Goal: Task Accomplishment & Management: Manage account settings

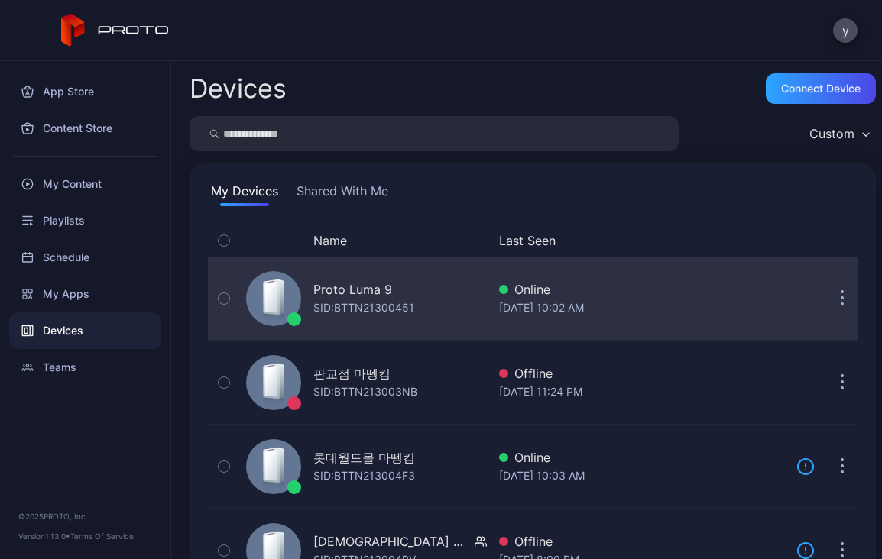
click at [359, 299] on div "SID: BTTN21300451" at bounding box center [363, 308] width 101 height 18
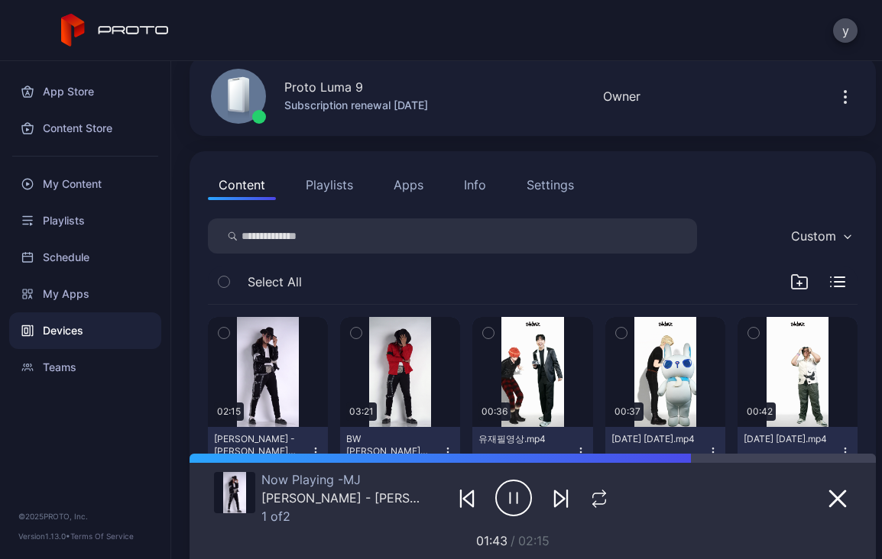
scroll to position [65, 0]
click at [326, 187] on button "Playlists" at bounding box center [329, 185] width 69 height 31
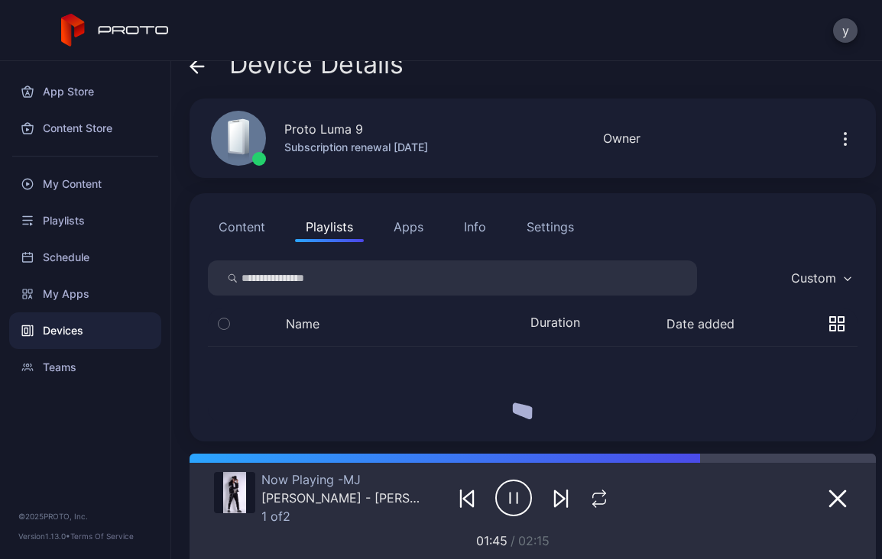
scroll to position [0, 0]
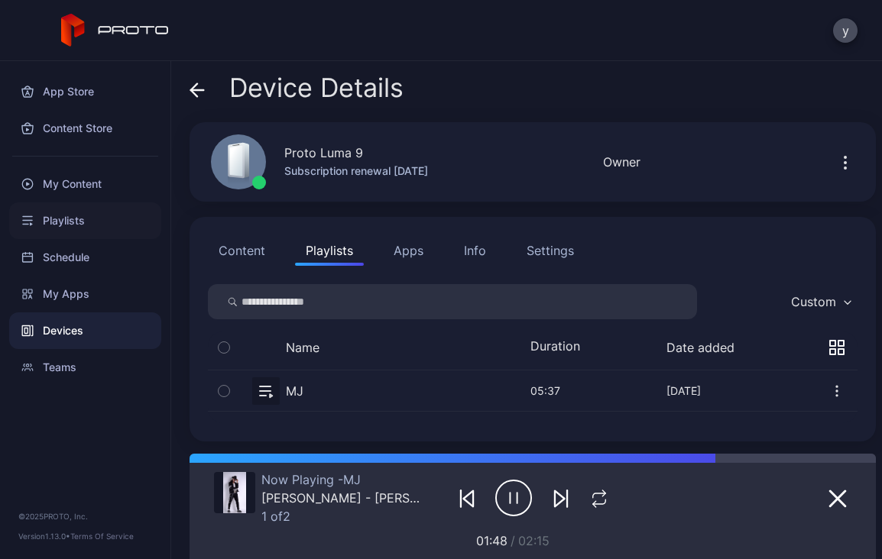
click at [59, 233] on div "Playlists" at bounding box center [85, 221] width 152 height 37
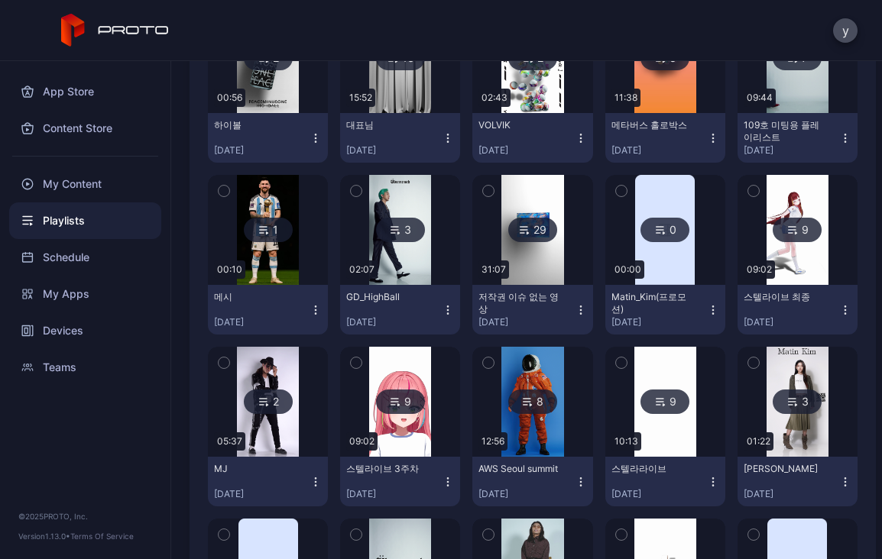
scroll to position [446, 0]
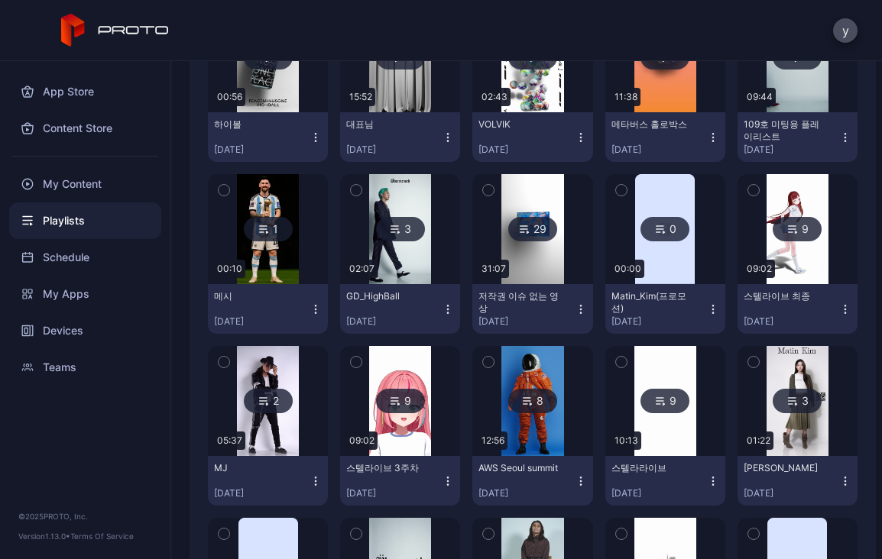
click at [523, 228] on div "29" at bounding box center [532, 229] width 49 height 24
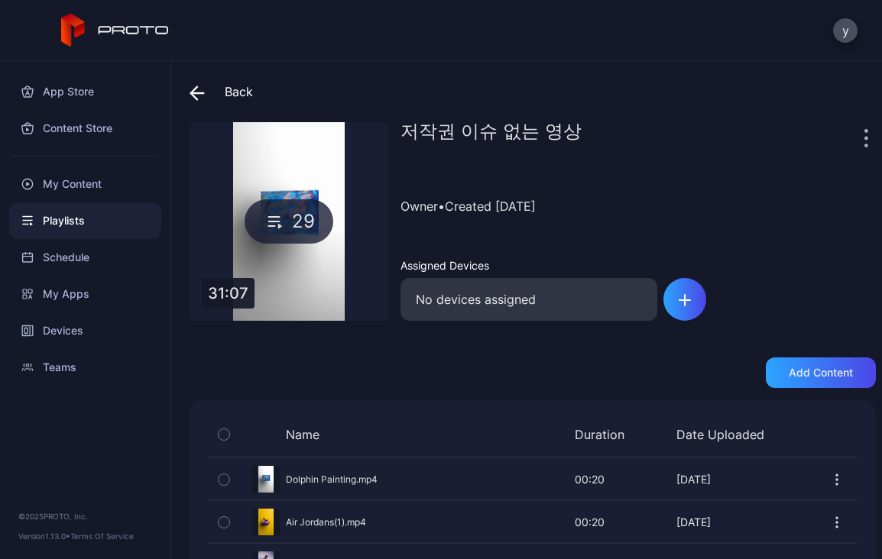
click at [170, 348] on div "App Store Content Store My Content Playlists Schedule My Apps Devices Teams © 2…" at bounding box center [85, 310] width 171 height 498
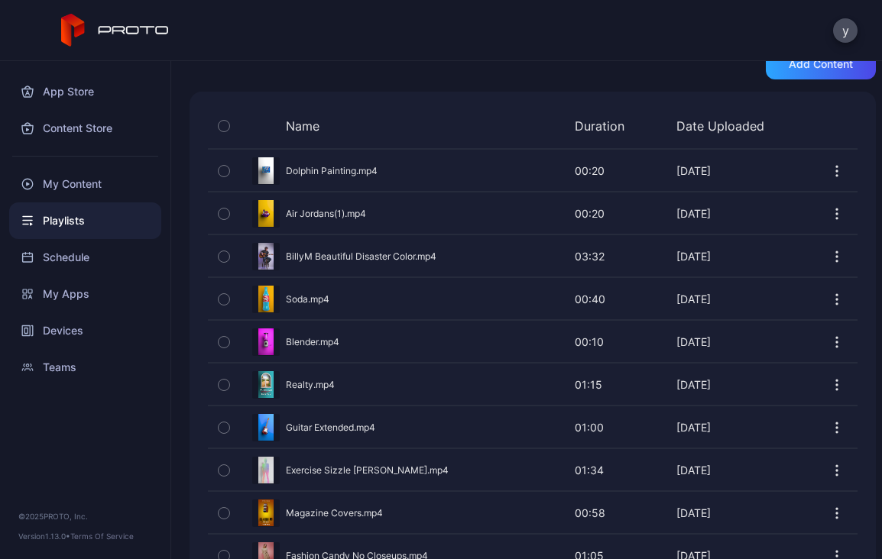
scroll to position [313, 0]
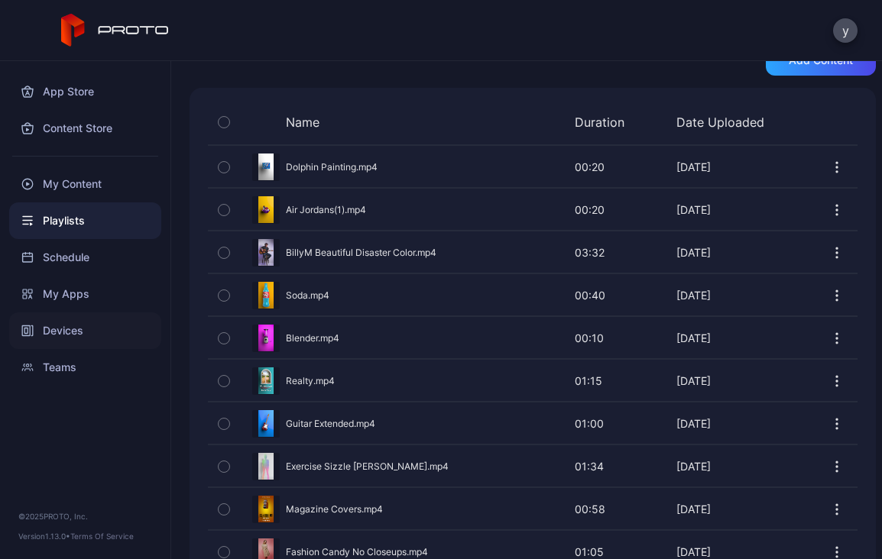
click at [74, 327] on div "Devices" at bounding box center [85, 331] width 152 height 37
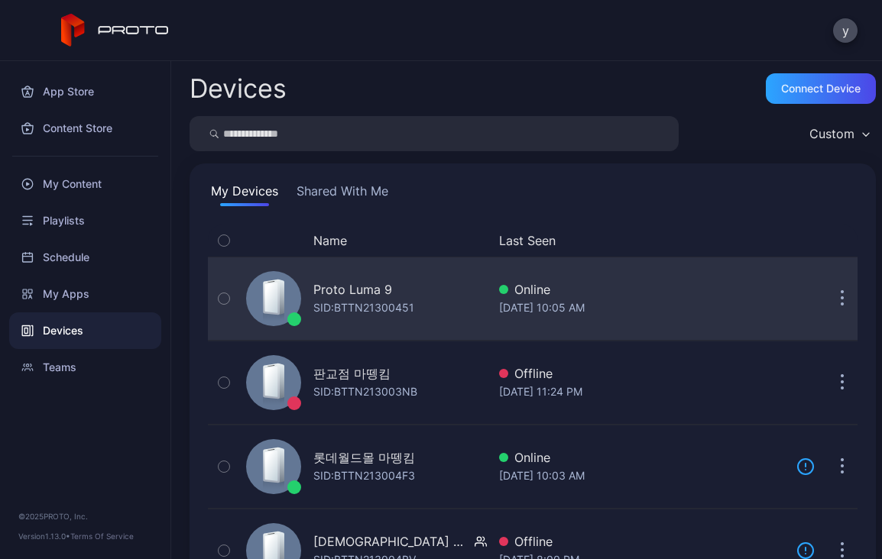
click at [393, 277] on div "Proto Luma 9 SID: BTTN21300451" at bounding box center [363, 299] width 247 height 76
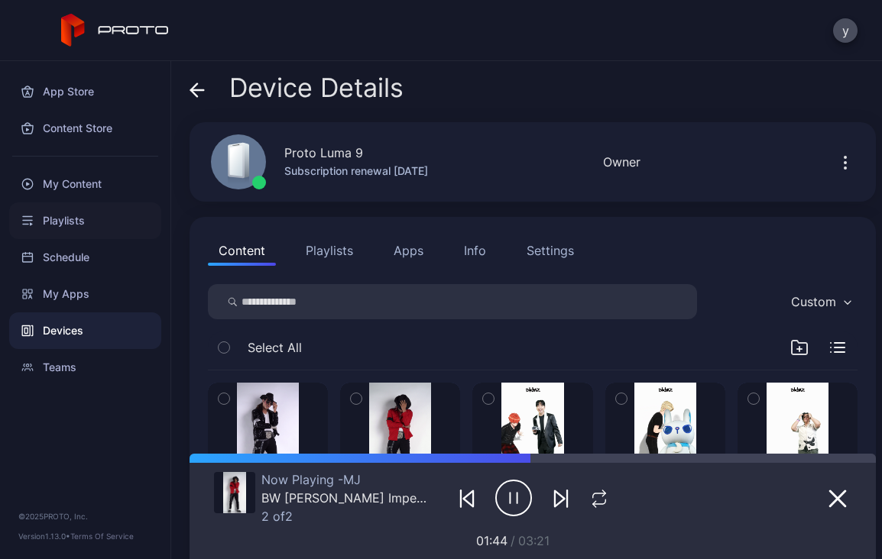
click at [71, 229] on div "Playlists" at bounding box center [85, 221] width 152 height 37
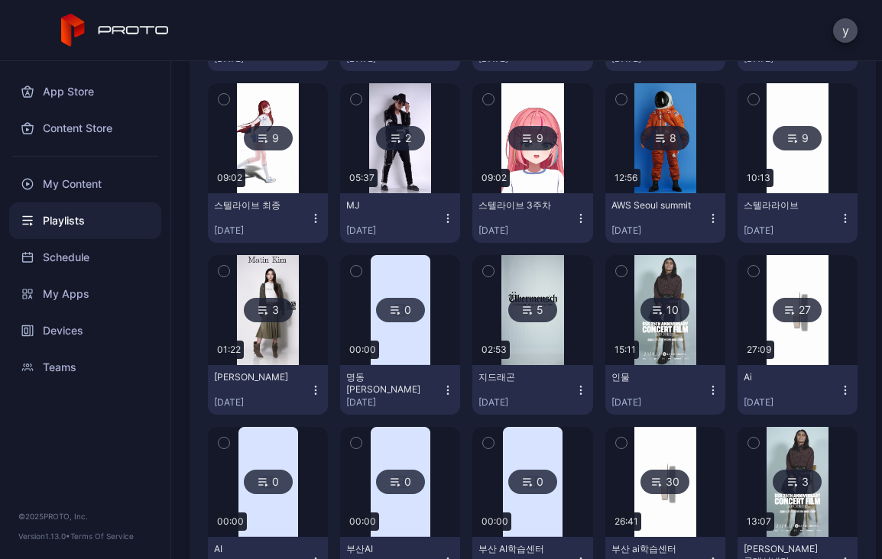
scroll to position [709, 0]
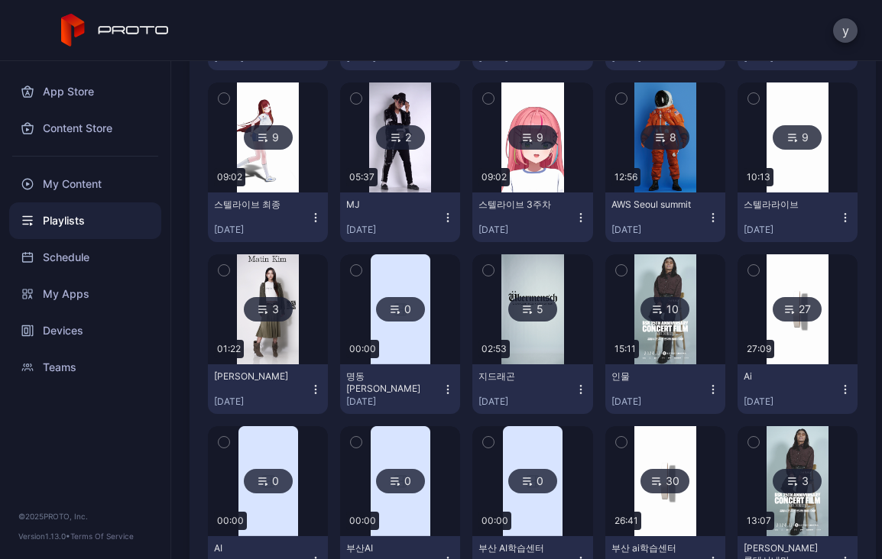
click at [659, 140] on div "8" at bounding box center [664, 137] width 49 height 24
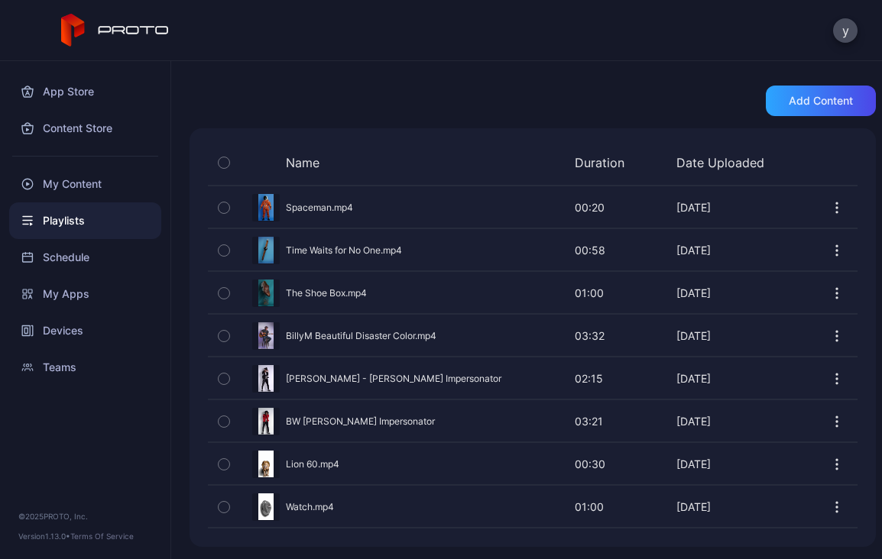
scroll to position [272, 0]
click at [225, 512] on icon "button" at bounding box center [224, 507] width 11 height 17
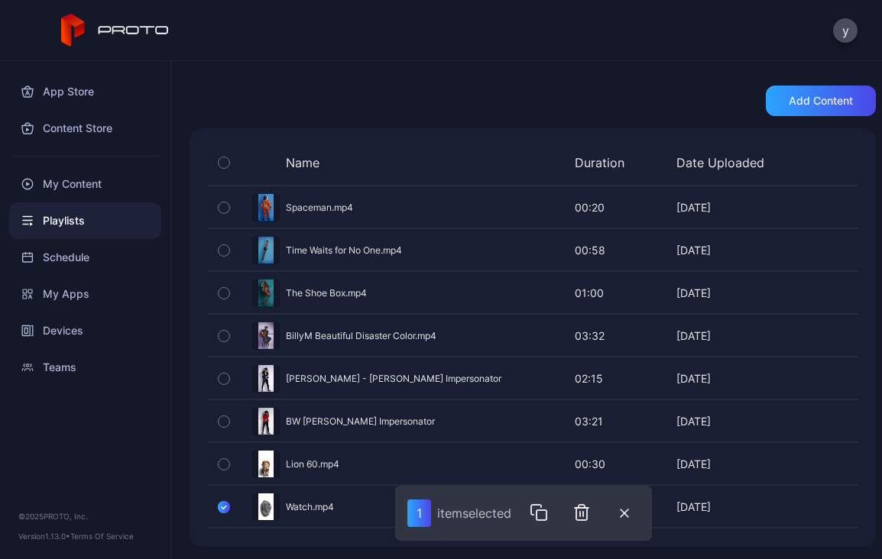
click at [224, 509] on icon "button" at bounding box center [224, 507] width 12 height 17
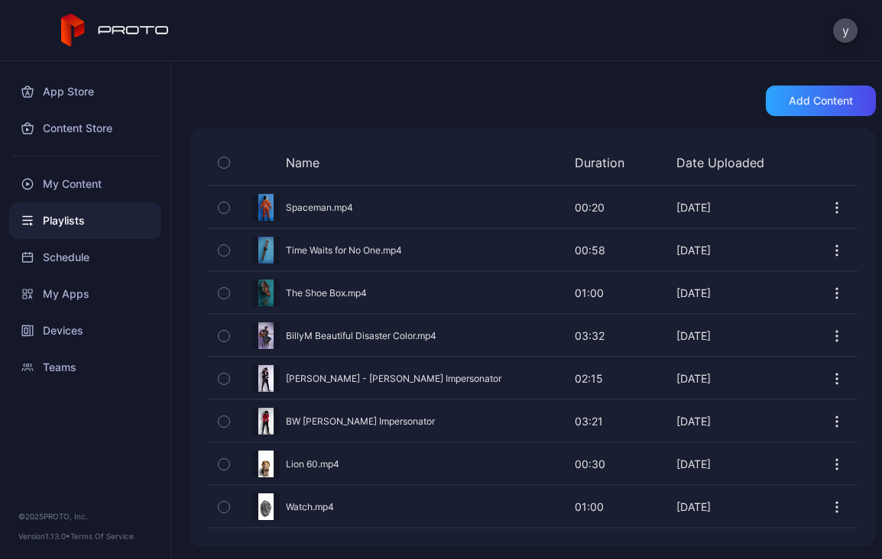
click at [98, 225] on div "Playlists" at bounding box center [85, 221] width 152 height 37
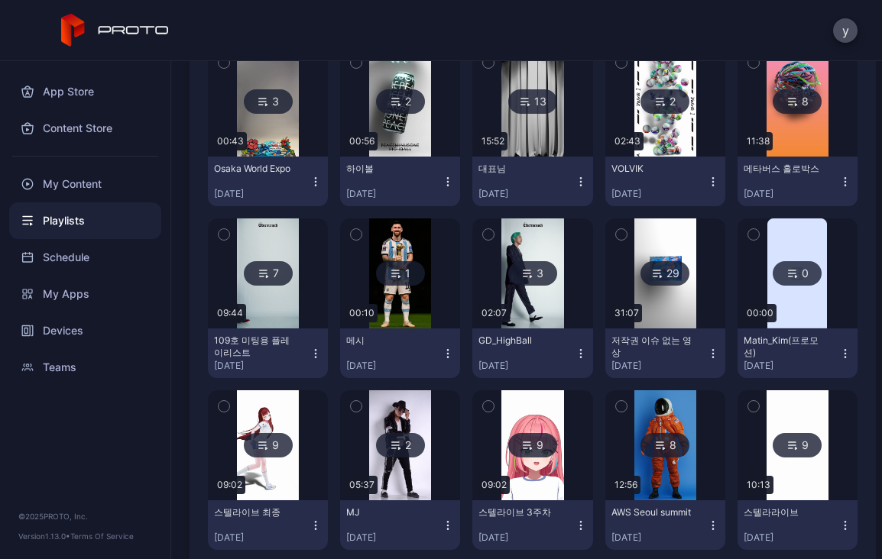
scroll to position [402, 0]
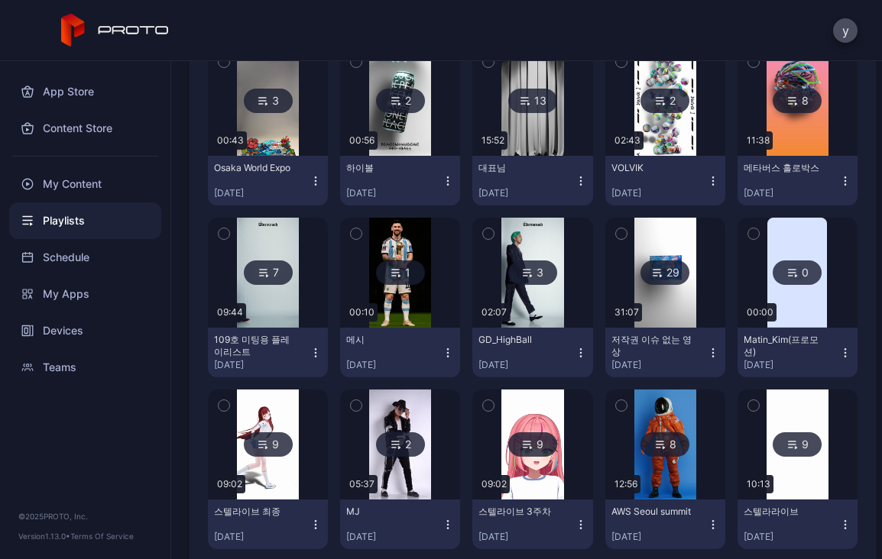
click at [662, 264] on div "29" at bounding box center [664, 273] width 49 height 24
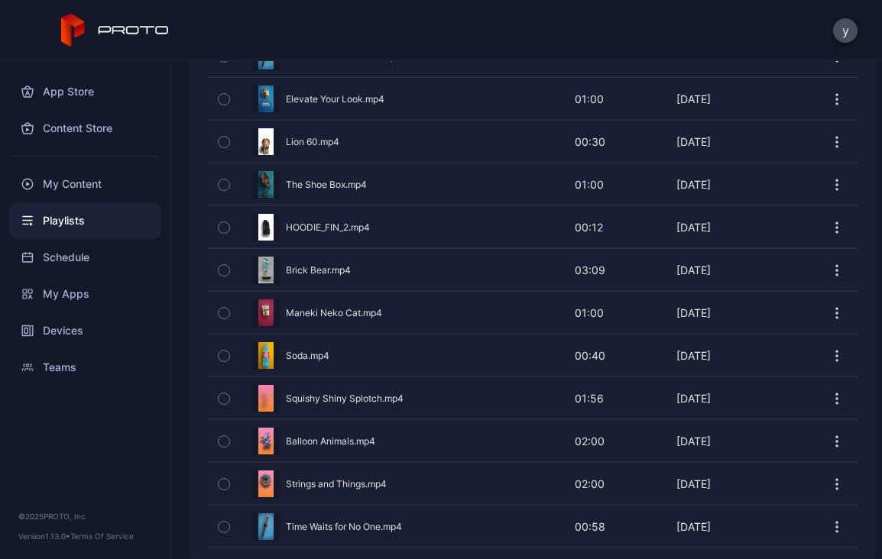
scroll to position [1150, 0]
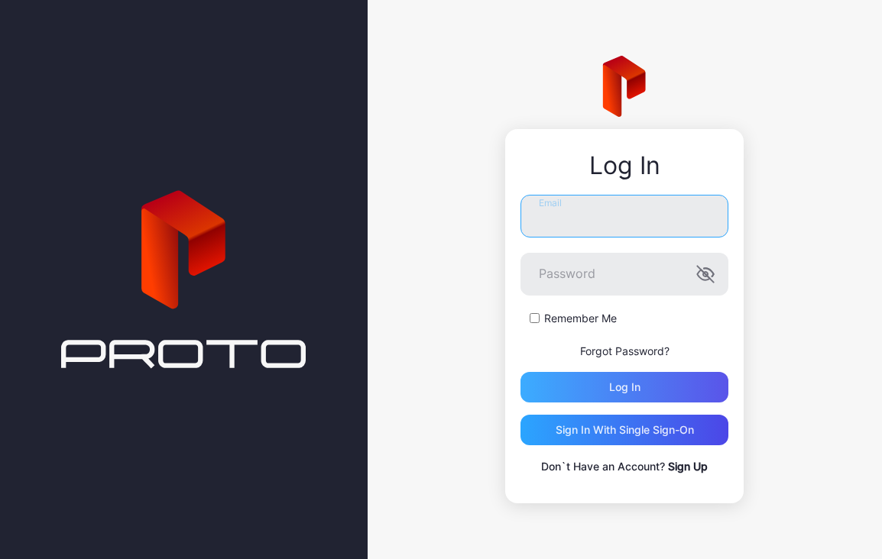
type input "**********"
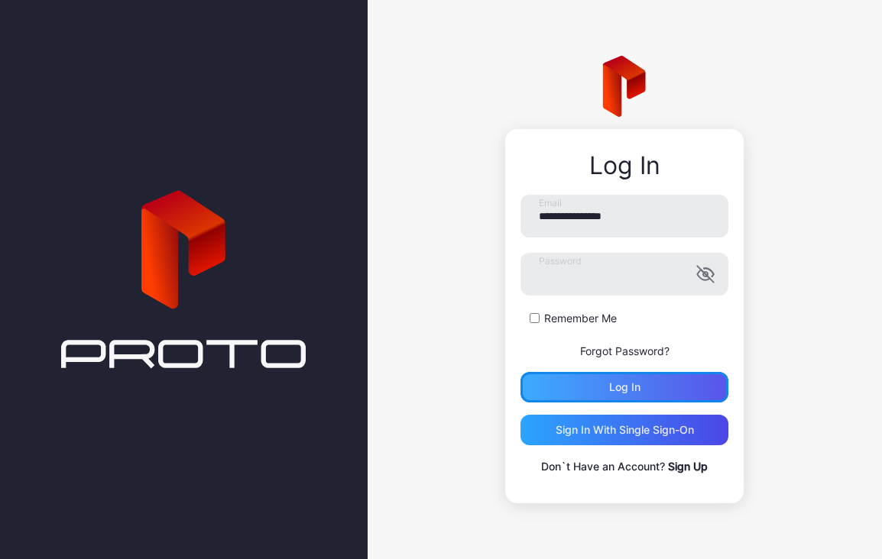
click at [624, 386] on div "Log in" at bounding box center [624, 387] width 31 height 12
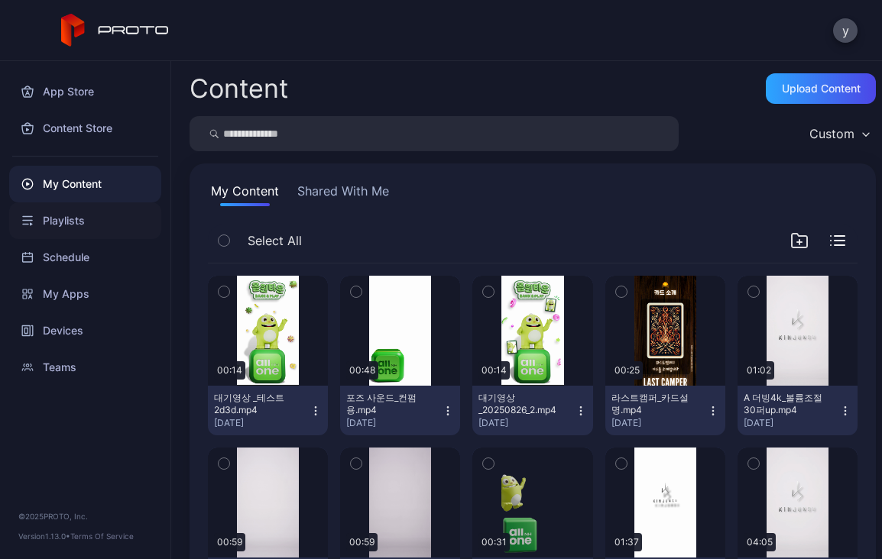
click at [48, 220] on div "Playlists" at bounding box center [85, 221] width 152 height 37
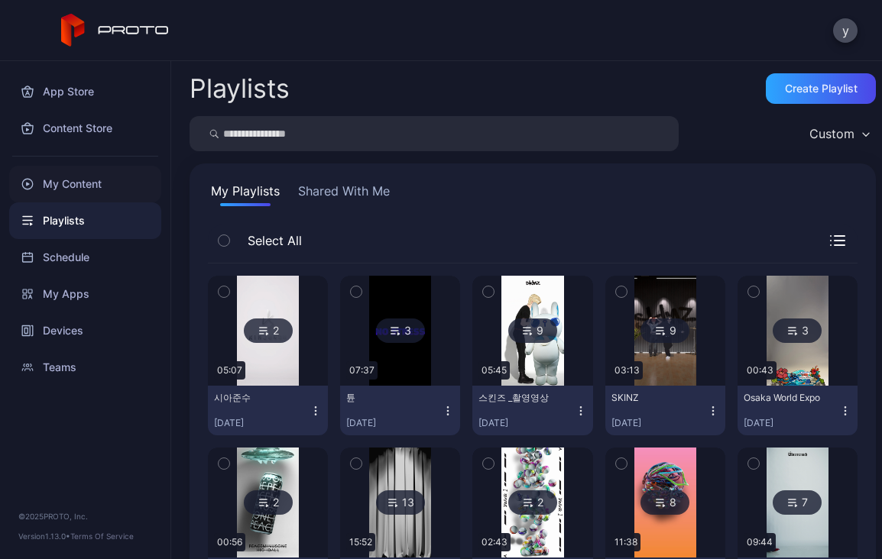
click at [62, 180] on div "My Content" at bounding box center [85, 184] width 152 height 37
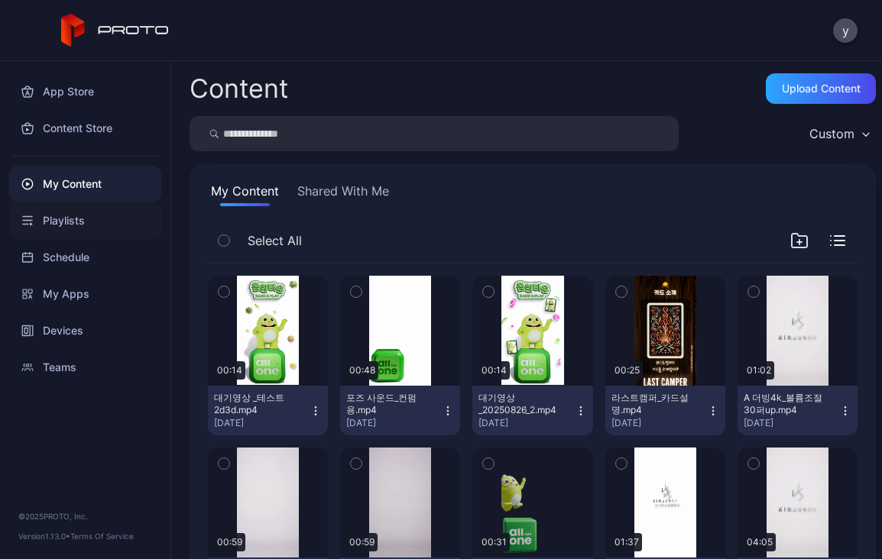
click at [78, 211] on div "Playlists" at bounding box center [85, 221] width 152 height 37
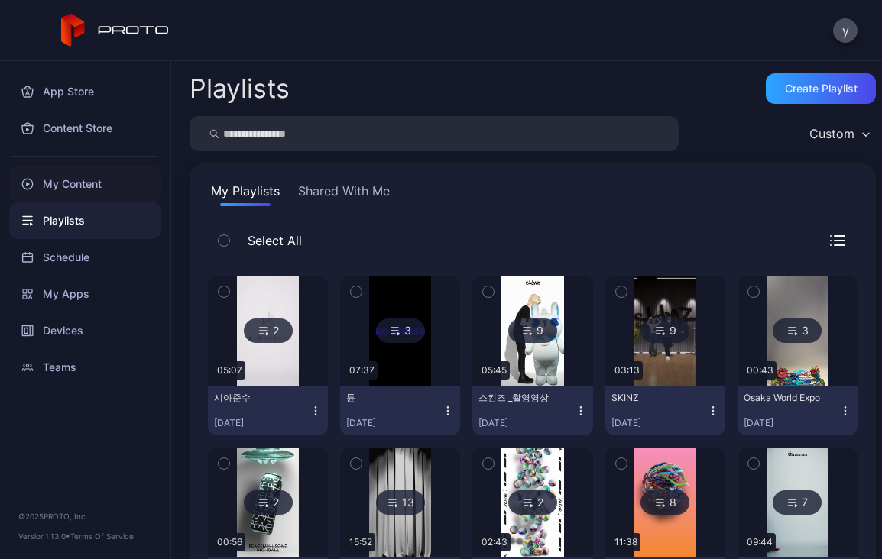
click at [106, 189] on div "My Content" at bounding box center [85, 184] width 152 height 37
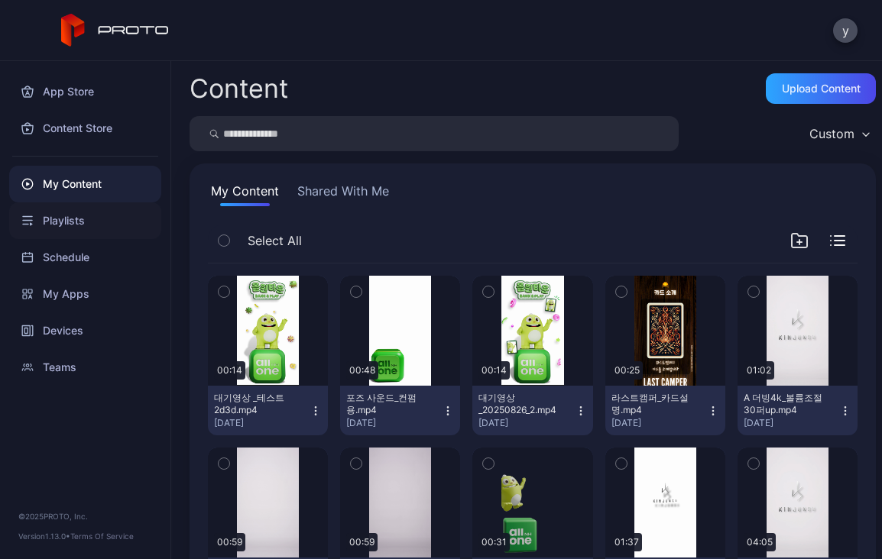
click at [76, 219] on div "Playlists" at bounding box center [85, 221] width 152 height 37
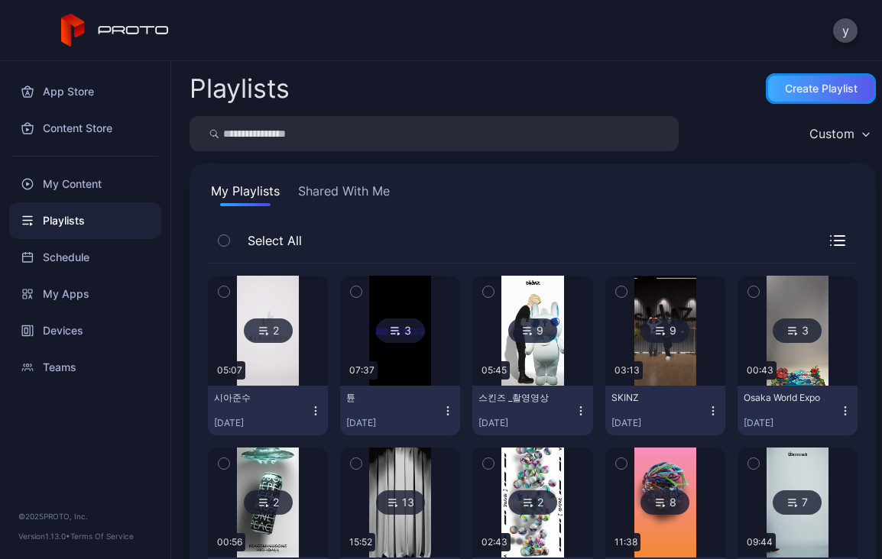
click at [785, 87] on div "Create Playlist" at bounding box center [821, 89] width 73 height 12
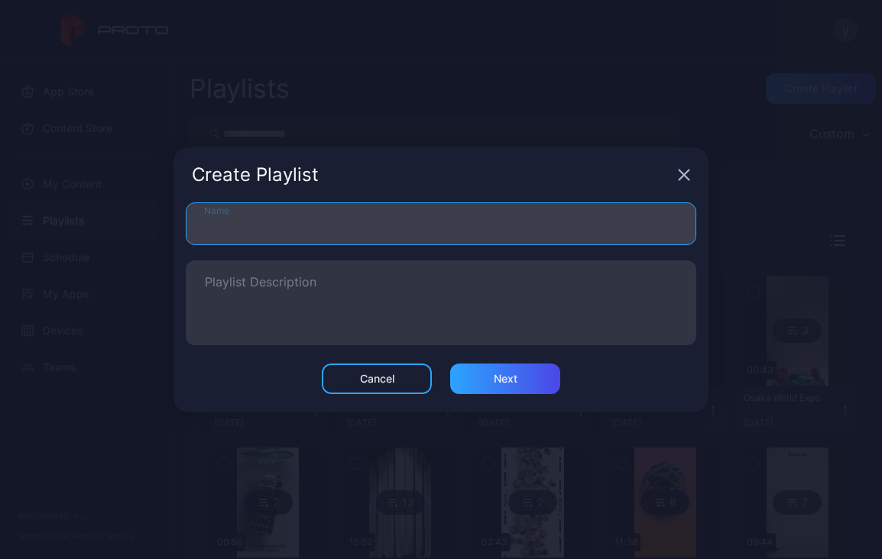
click at [288, 222] on input "Name" at bounding box center [441, 224] width 510 height 43
type input "*"
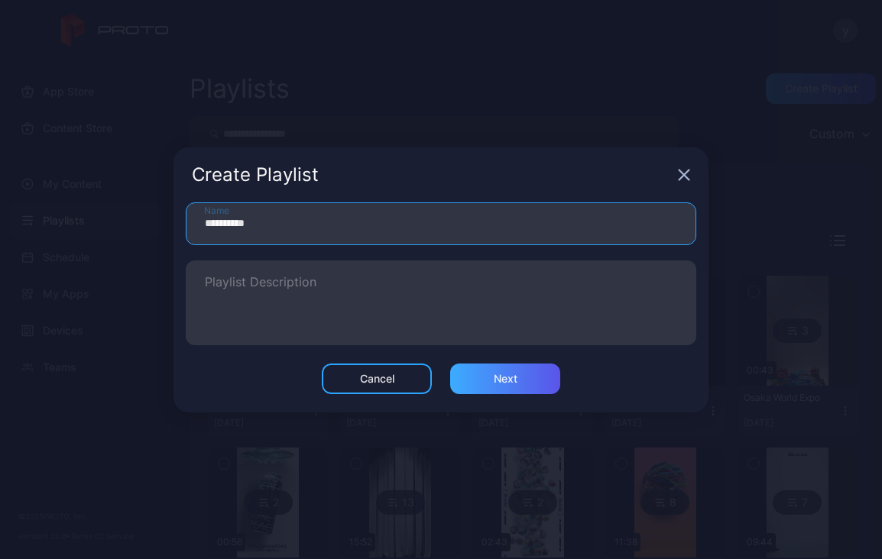
type input "**********"
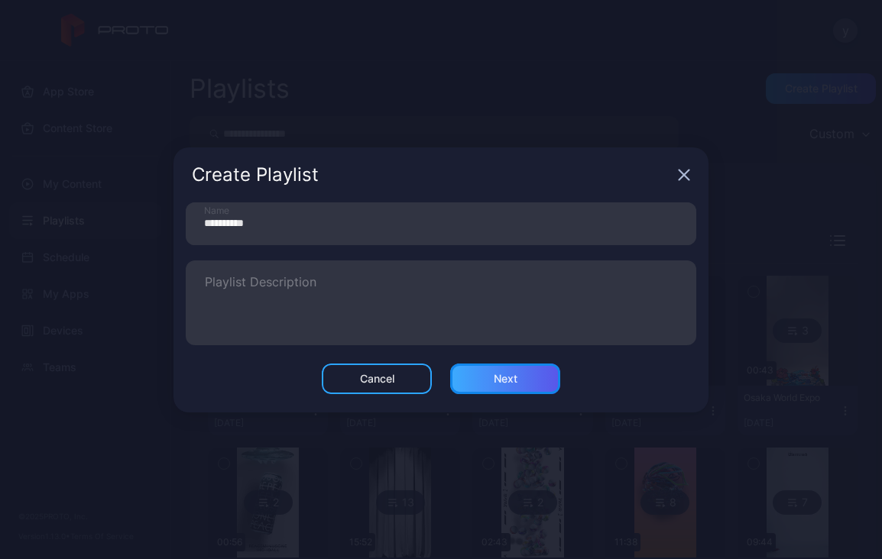
click at [517, 387] on div "Next" at bounding box center [505, 379] width 110 height 31
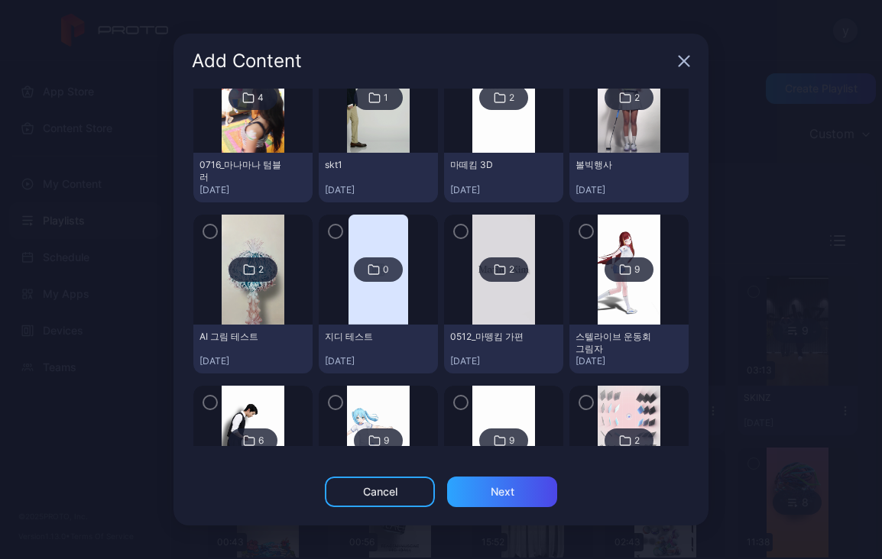
scroll to position [122, 0]
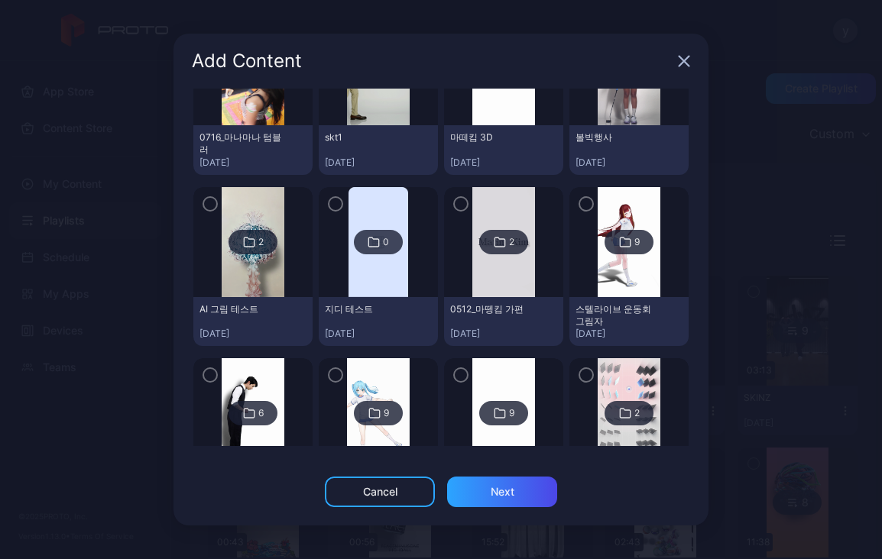
click at [695, 125] on div "4 0716_마나마나 텀블러 [DATE] 1 skt1 [DATE] 2 마떼킴 3D [DATE] 2 볼빅행사 [DATE] 2 AI 그림 테스트 …" at bounding box center [440, 283] width 535 height 388
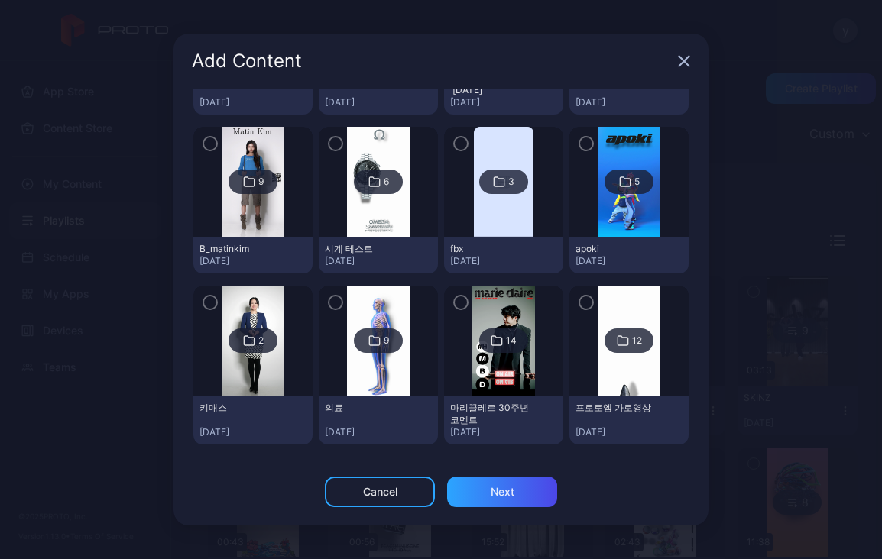
scroll to position [0, 0]
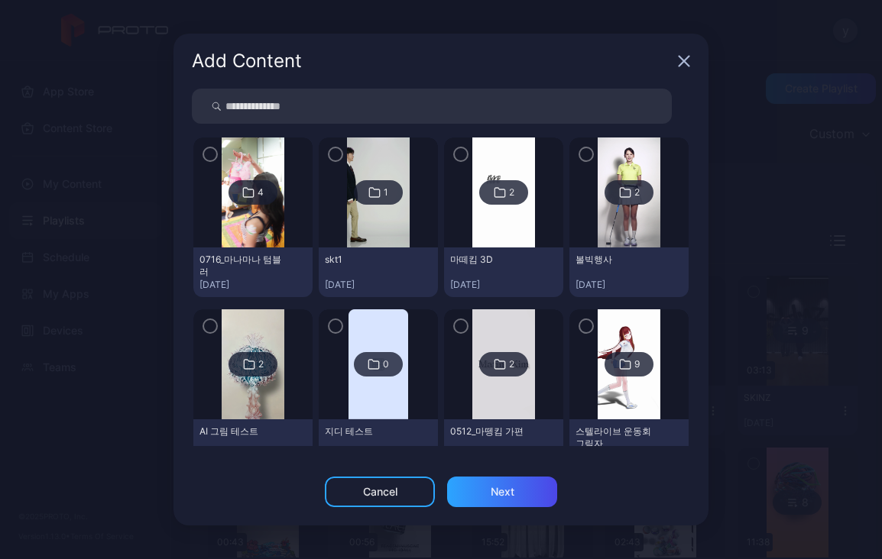
click at [366, 97] on input "search" at bounding box center [432, 106] width 480 height 35
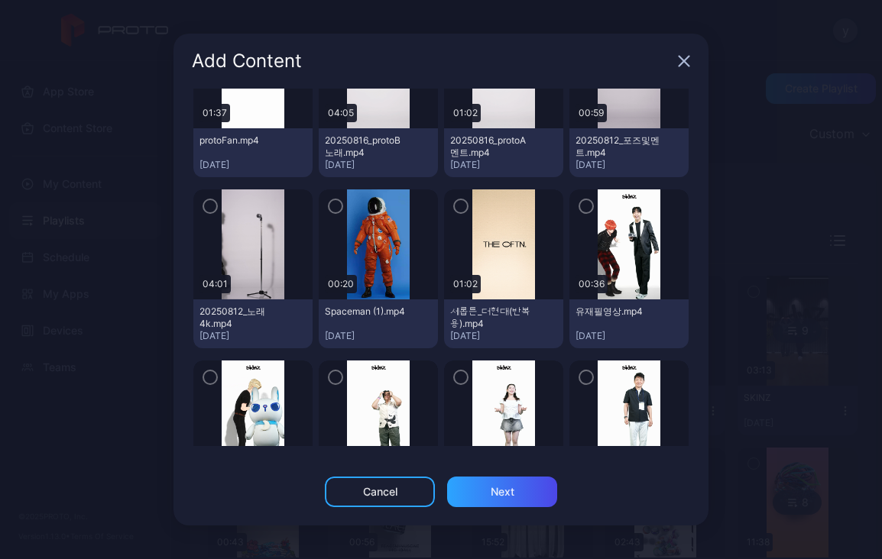
scroll to position [1807, 0]
click at [330, 201] on icon "button" at bounding box center [335, 206] width 12 height 17
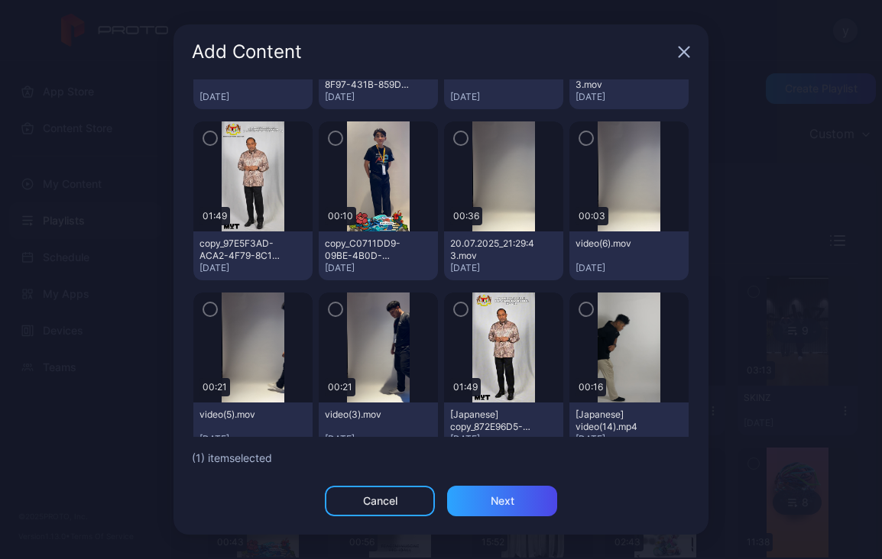
scroll to position [3758, 0]
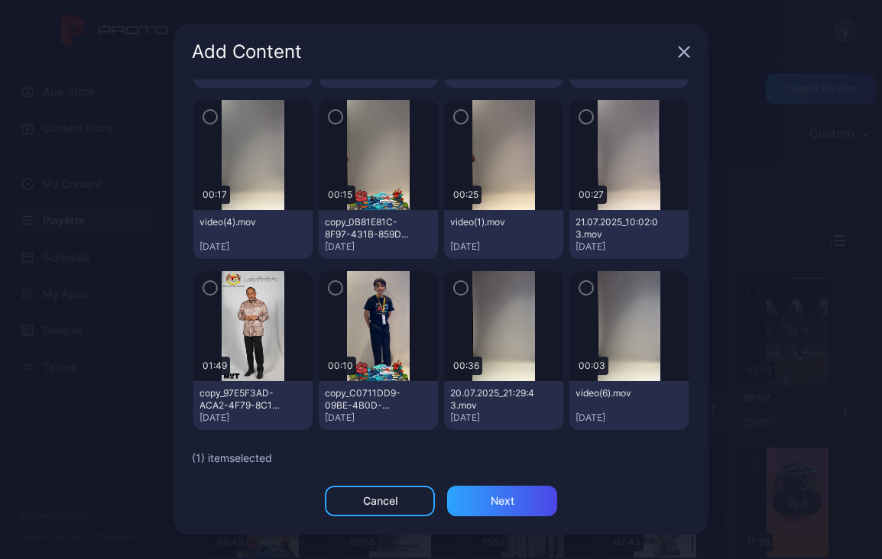
click at [696, 137] on div "4 0716_마나마나 텀블러 [DATE] 1 skt1 [DATE] 2 마떼킴 3D [DATE] 2 볼빅행사 [DATE] 2 AI 그림 테스트 …" at bounding box center [440, 282] width 535 height 407
click at [708, 140] on div "Add Content 4 0716_마나마나 텀블러 [DATE] 1 skt1 [DATE] 2 마떼킴 3D [DATE] 2 볼빅행사 [DATE] …" at bounding box center [441, 279] width 882 height 559
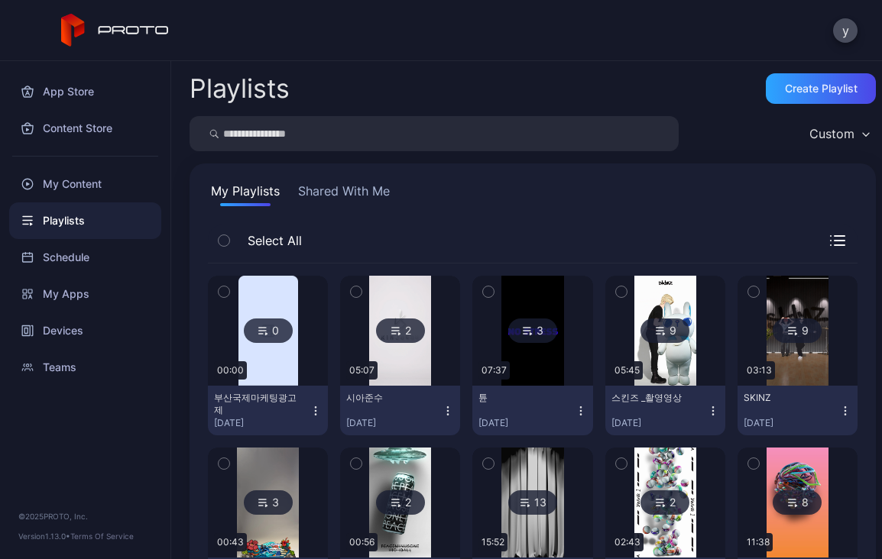
click at [63, 231] on div "Playlists" at bounding box center [85, 221] width 152 height 37
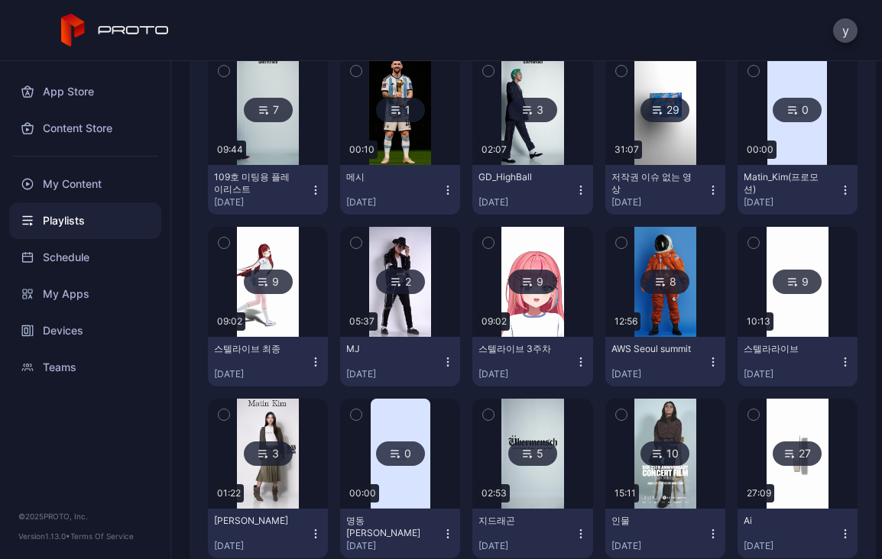
scroll to position [566, 0]
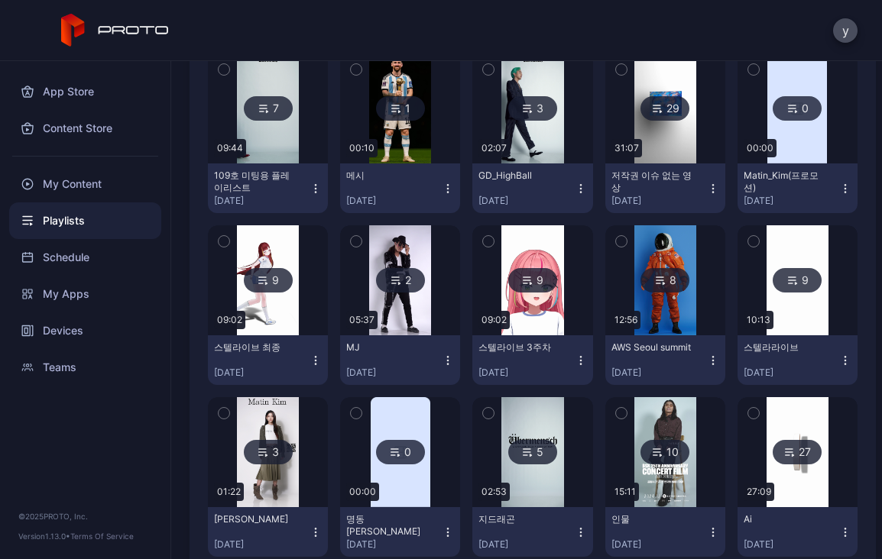
click at [707, 358] on icon "button" at bounding box center [713, 361] width 12 height 12
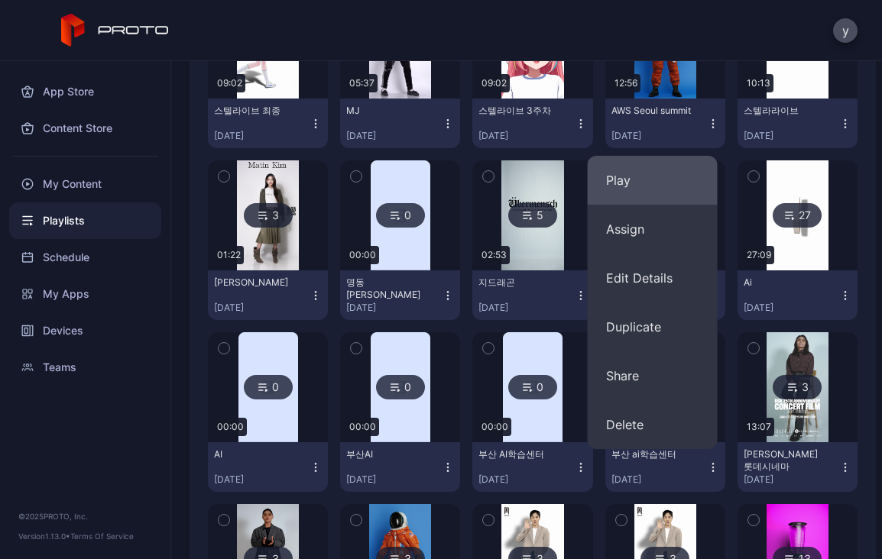
scroll to position [802, 0]
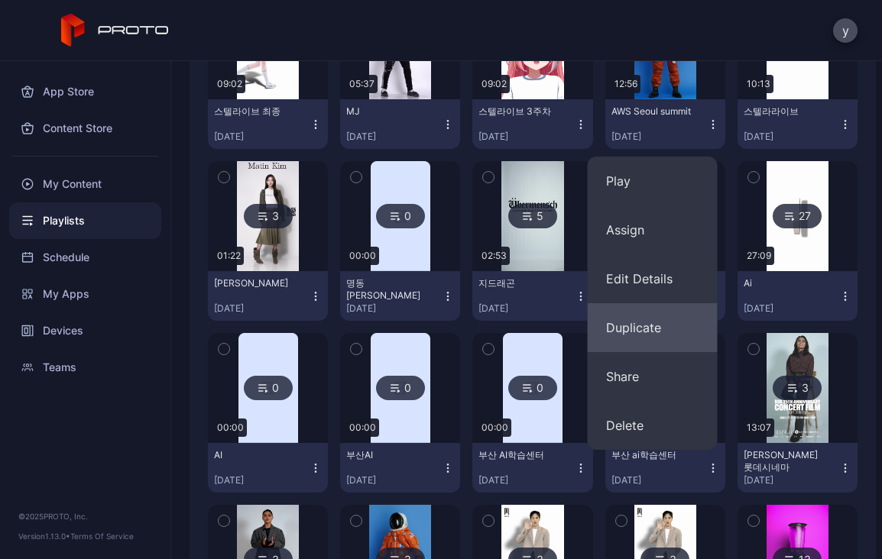
click at [633, 328] on button "Duplicate" at bounding box center [653, 327] width 130 height 49
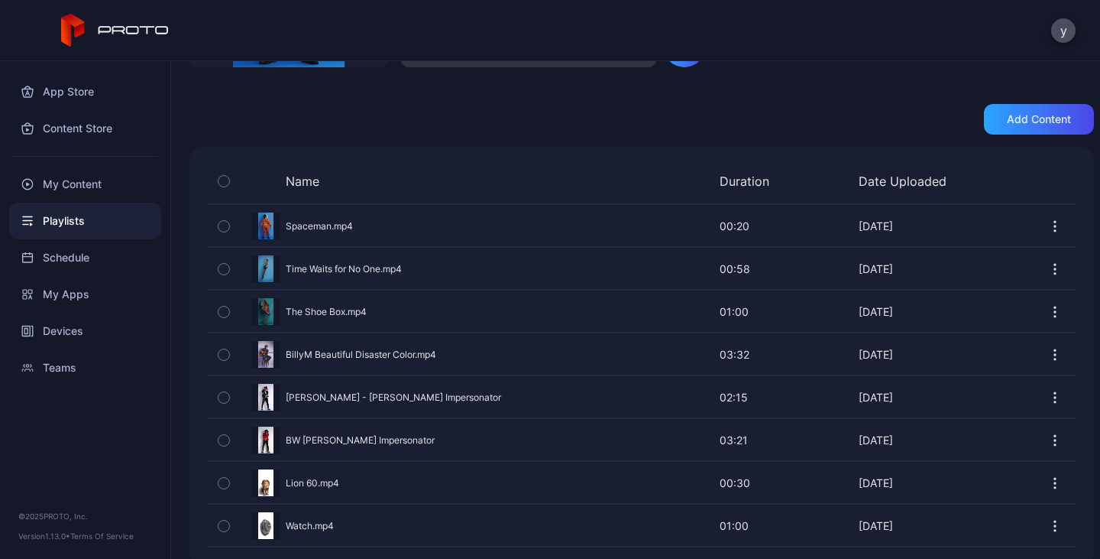
scroll to position [254, 0]
click at [225, 356] on icon "button" at bounding box center [224, 353] width 11 height 17
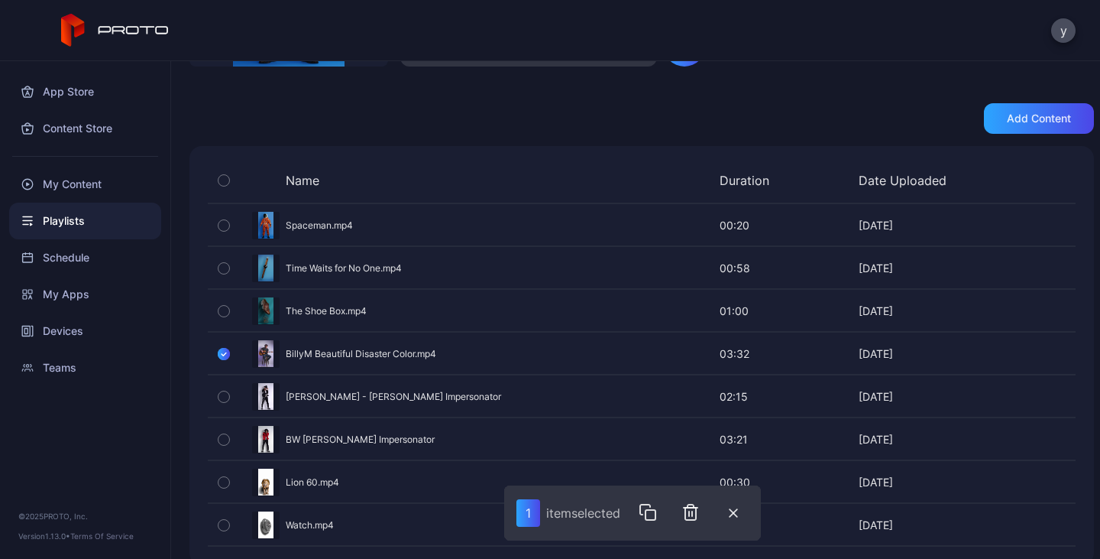
scroll to position [273, 0]
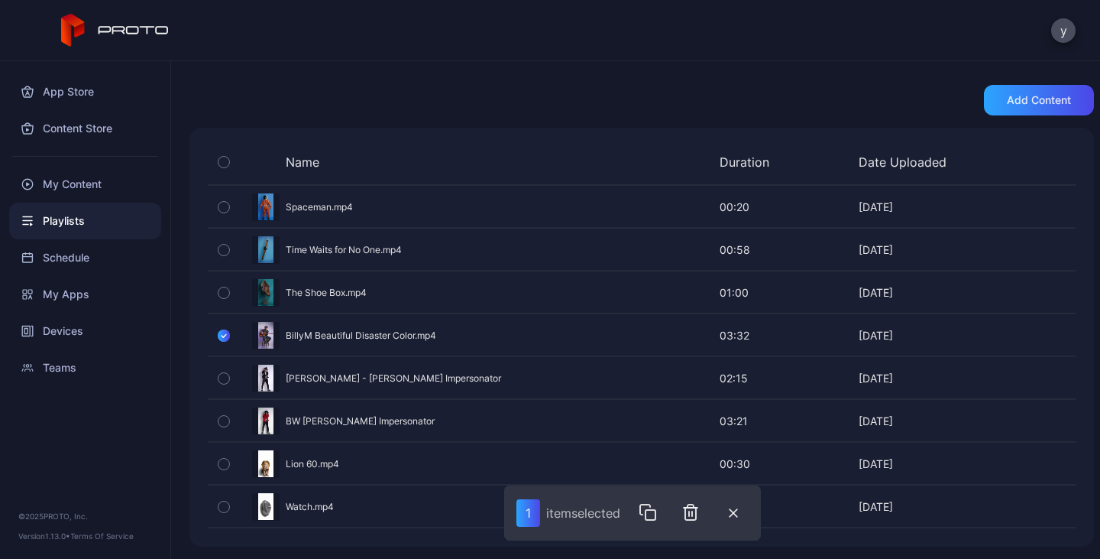
click at [222, 332] on icon "button" at bounding box center [224, 335] width 12 height 17
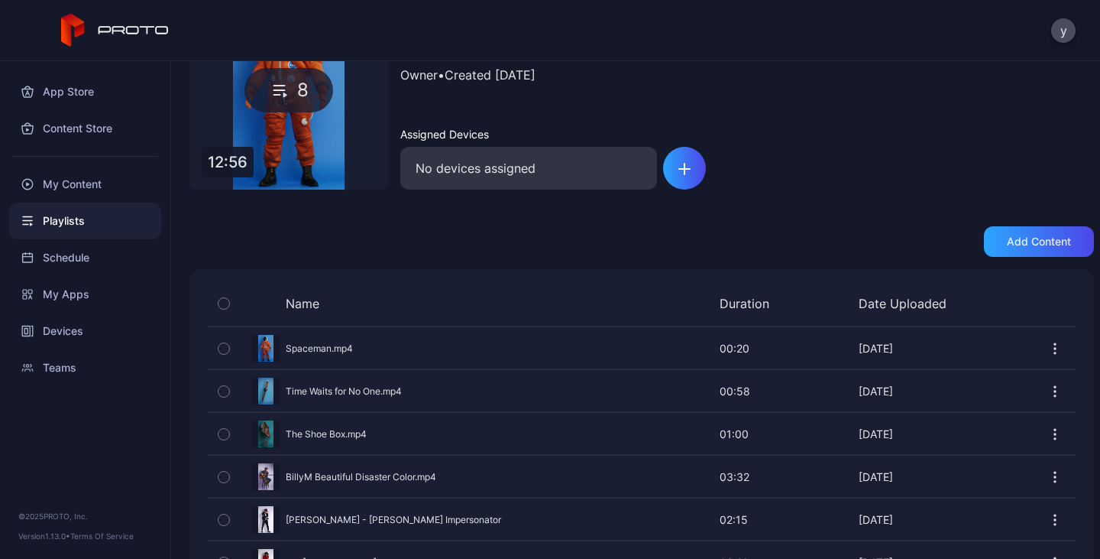
scroll to position [131, 0]
click at [881, 170] on div "Copy of AWS Seoul summit Owner • Created [DATE] Assigned Devices No devices ass…" at bounding box center [747, 91] width 694 height 199
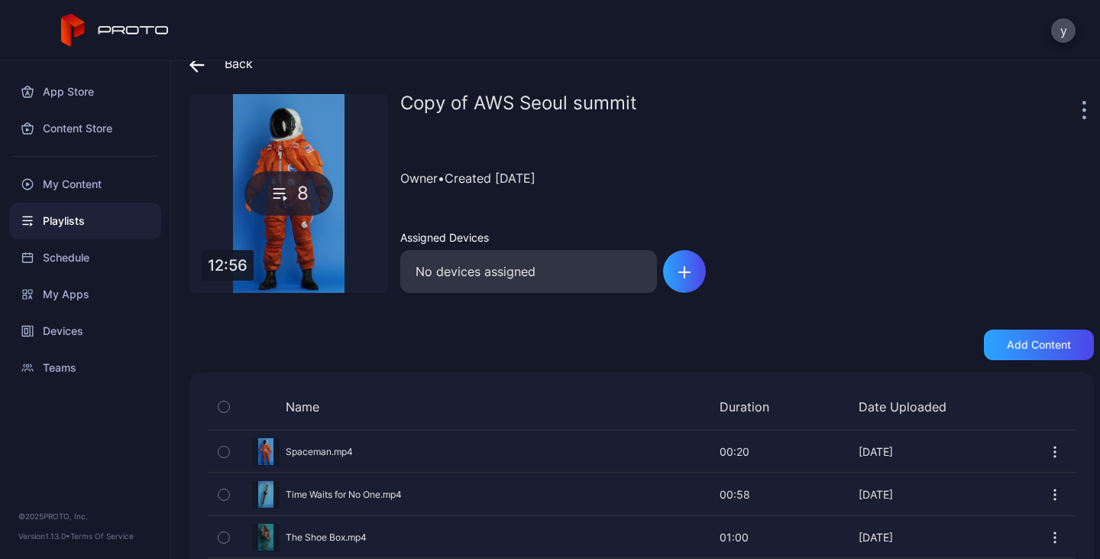
scroll to position [28, 0]
click at [881, 351] on div "Add content" at bounding box center [1039, 345] width 64 height 12
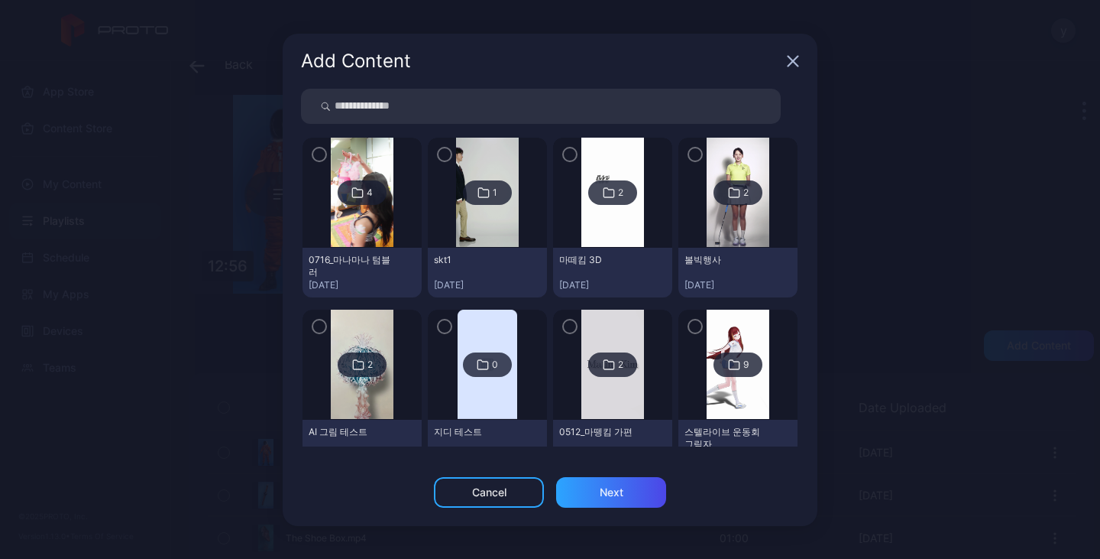
click at [468, 107] on input "search" at bounding box center [541, 106] width 480 height 35
type input "*"
type input "*****"
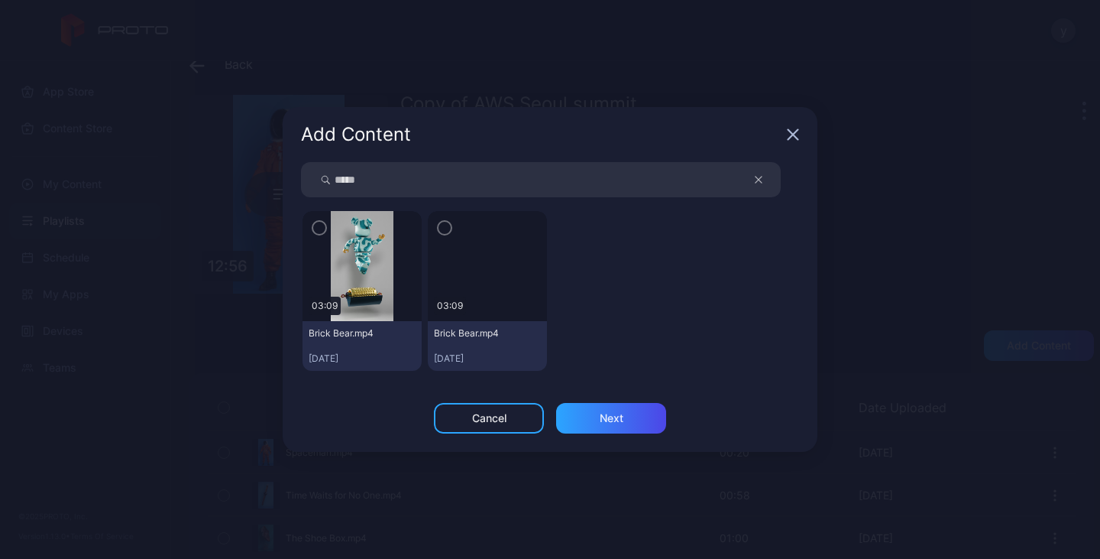
click at [318, 227] on icon "button" at bounding box center [319, 227] width 12 height 17
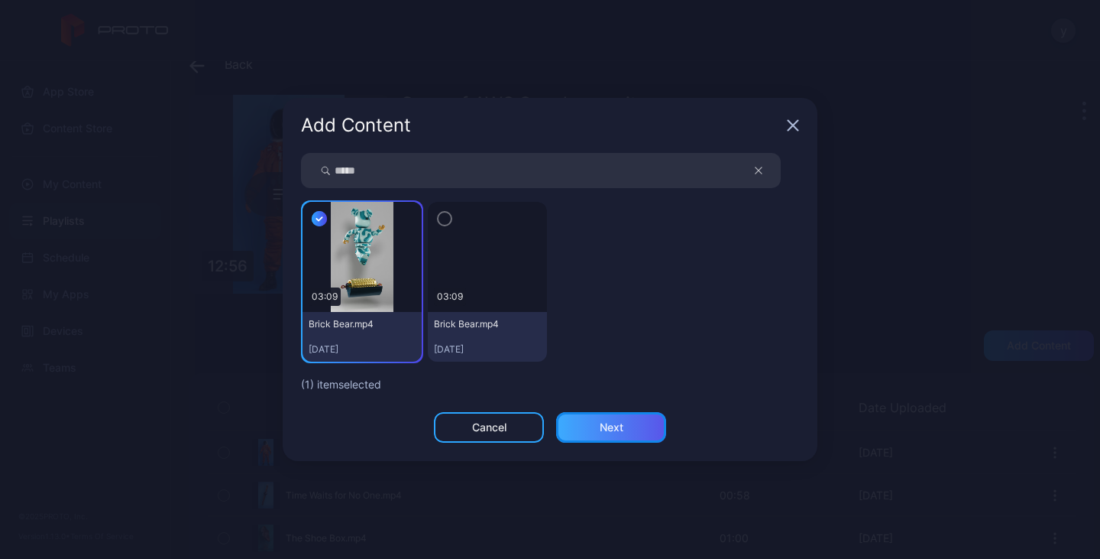
click at [608, 421] on div "Next" at bounding box center [612, 427] width 24 height 12
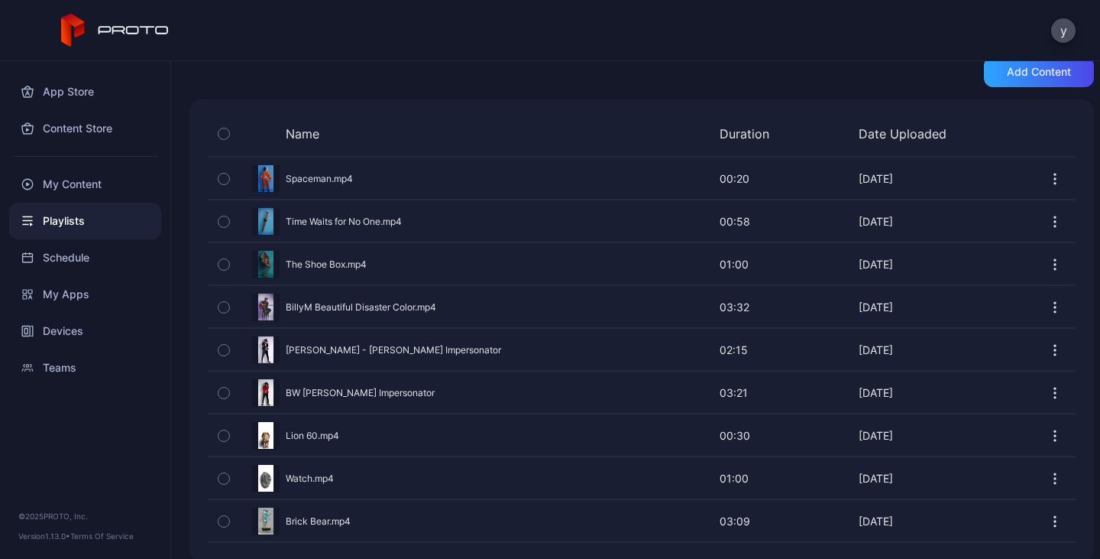
scroll to position [300, 0]
click at [306, 480] on div "Preview" at bounding box center [642, 479] width 868 height 41
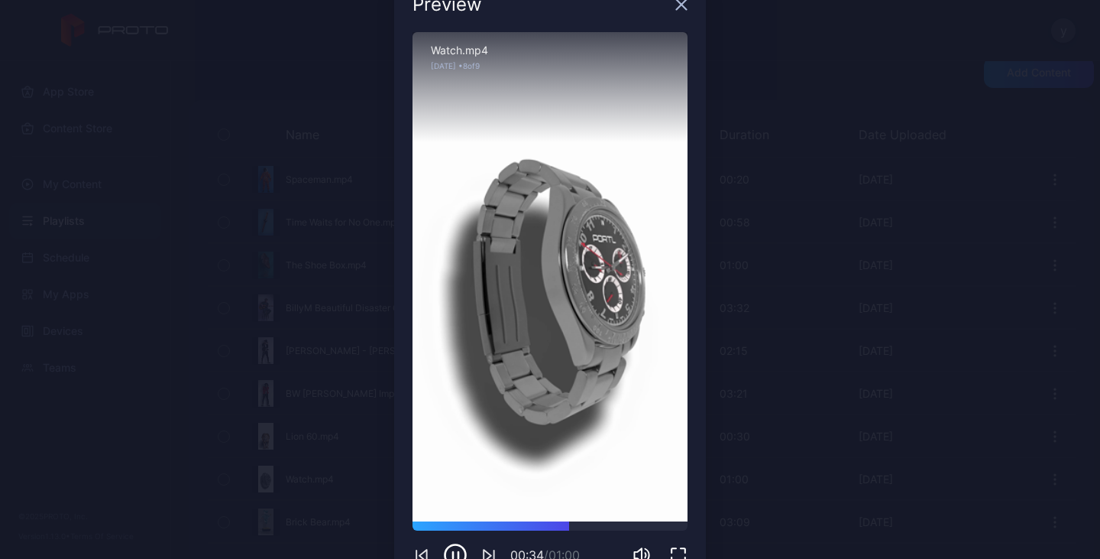
scroll to position [0, 0]
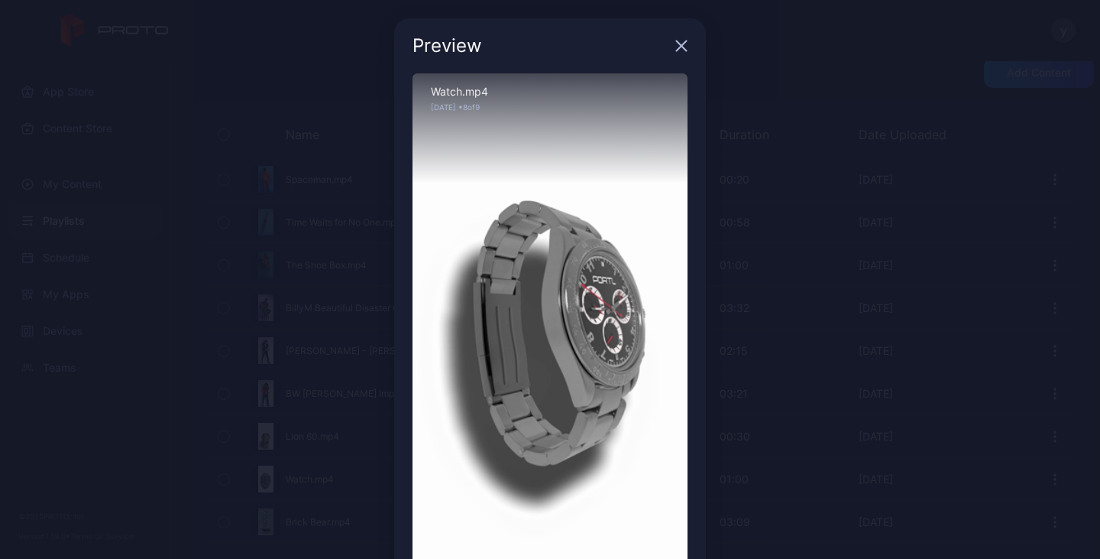
click at [676, 42] on icon "button" at bounding box center [682, 46] width 12 height 12
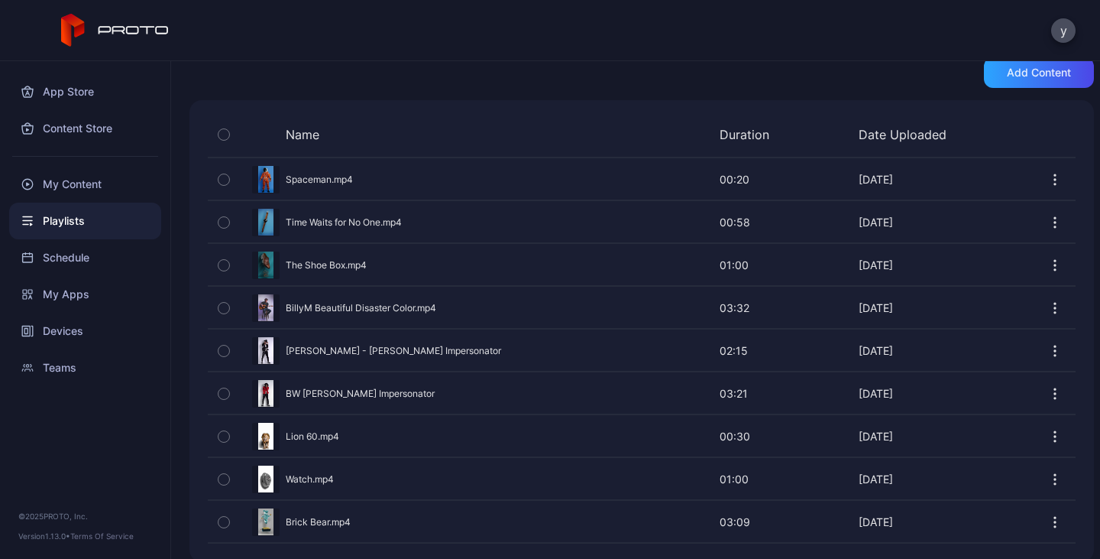
scroll to position [316, 0]
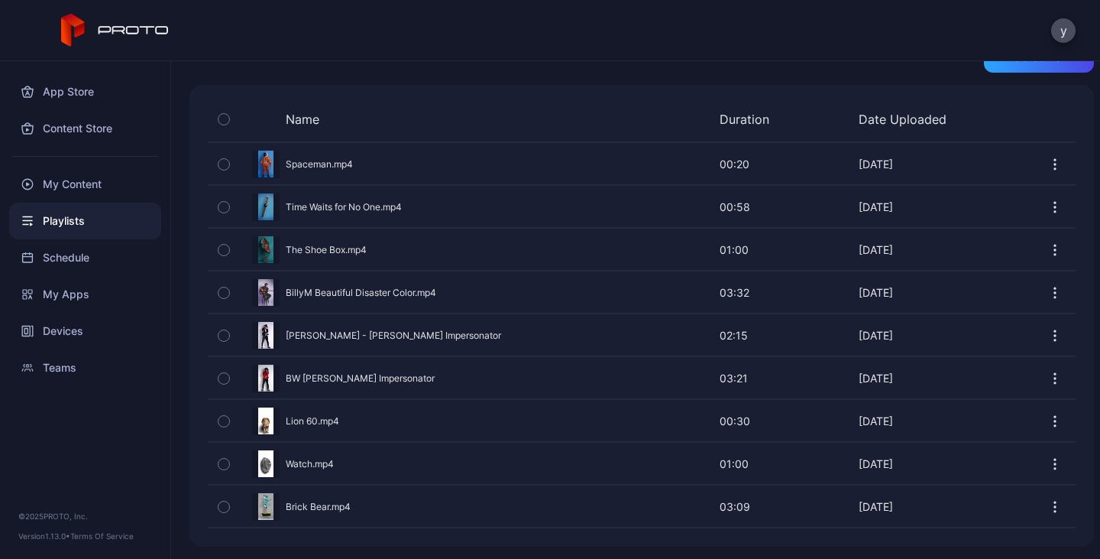
click at [881, 462] on icon "button" at bounding box center [1055, 463] width 15 height 15
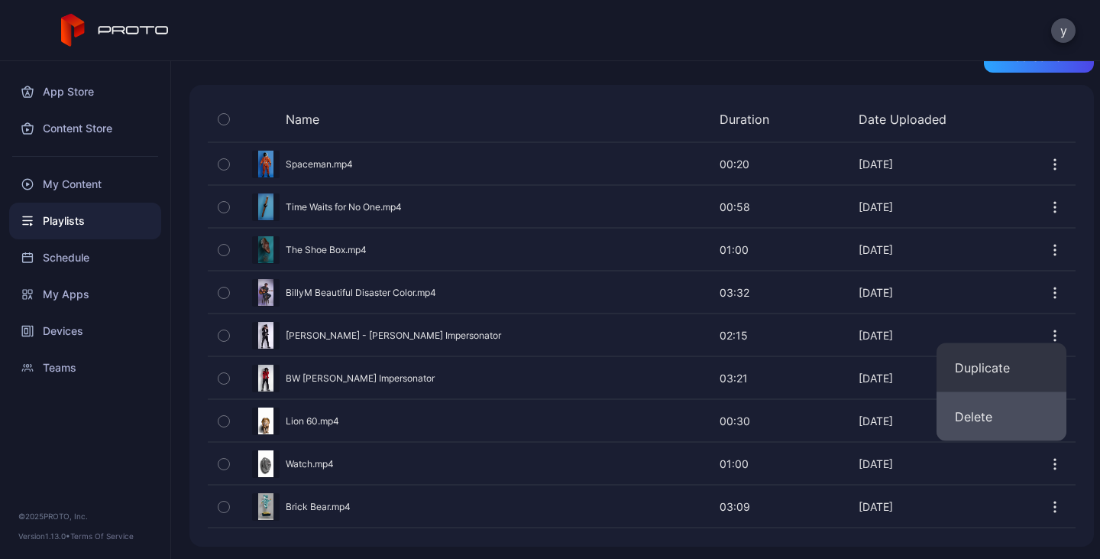
click at [881, 417] on button "Delete" at bounding box center [1002, 416] width 130 height 49
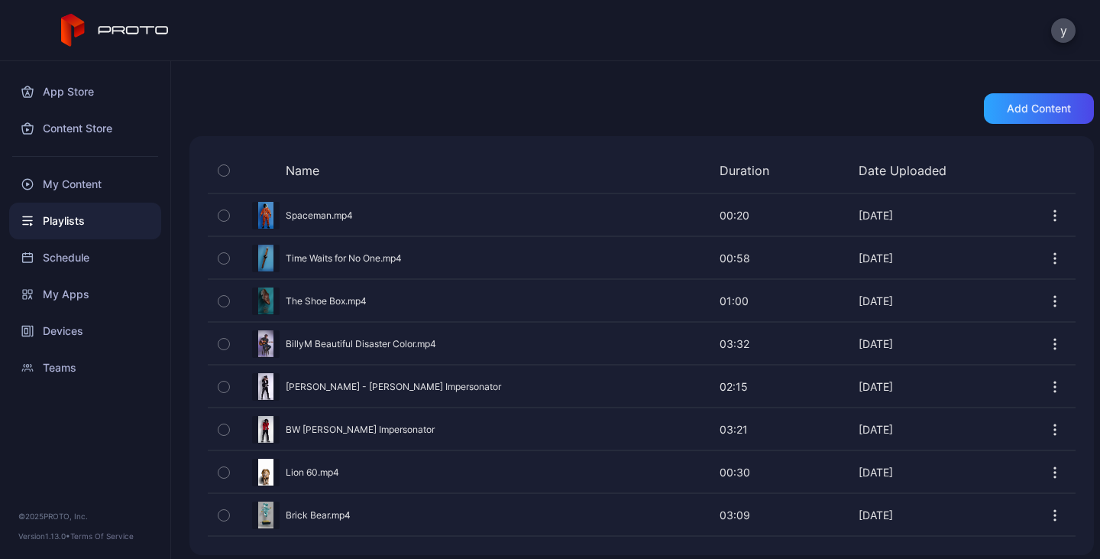
scroll to position [273, 0]
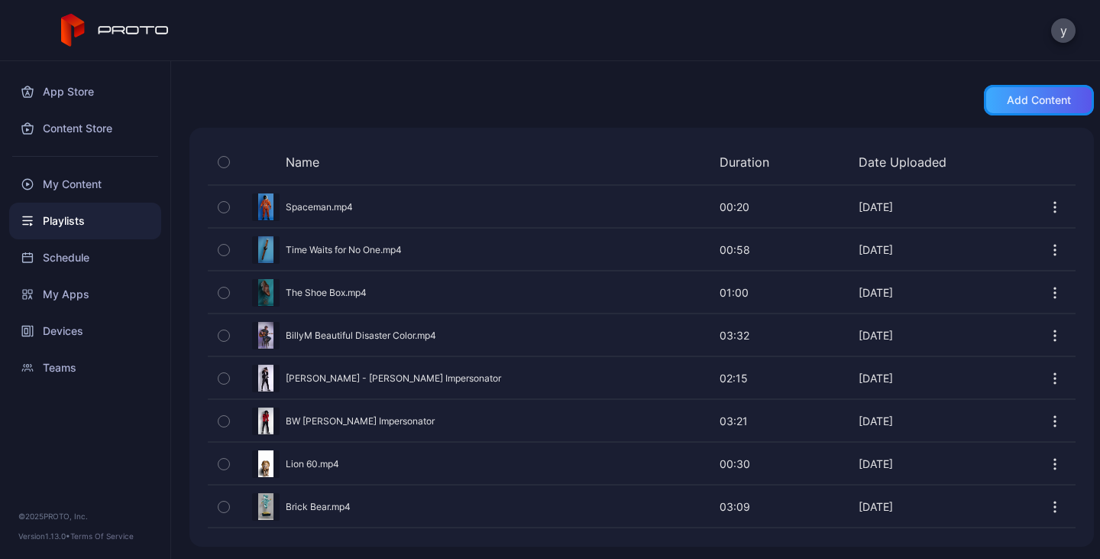
click at [881, 96] on div "Add content" at bounding box center [1039, 100] width 110 height 31
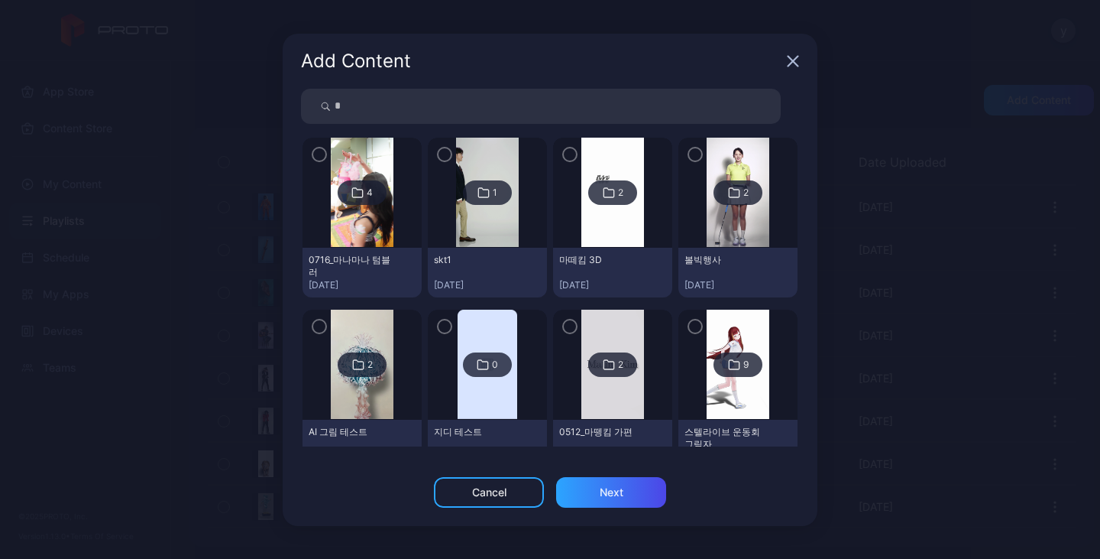
click at [376, 107] on input "*" at bounding box center [541, 106] width 480 height 35
type input "****"
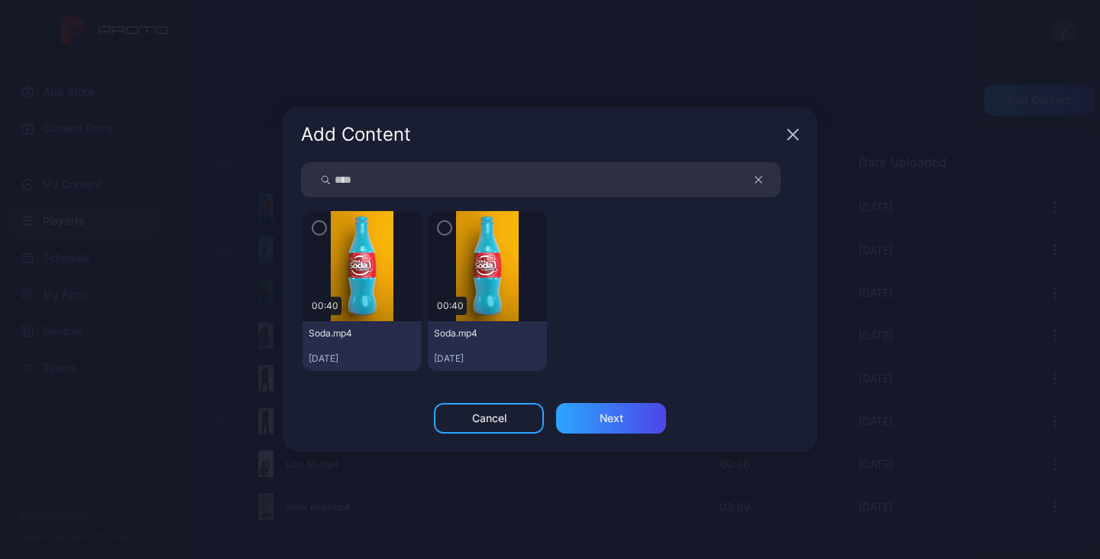
click at [316, 225] on icon "button" at bounding box center [319, 227] width 12 height 17
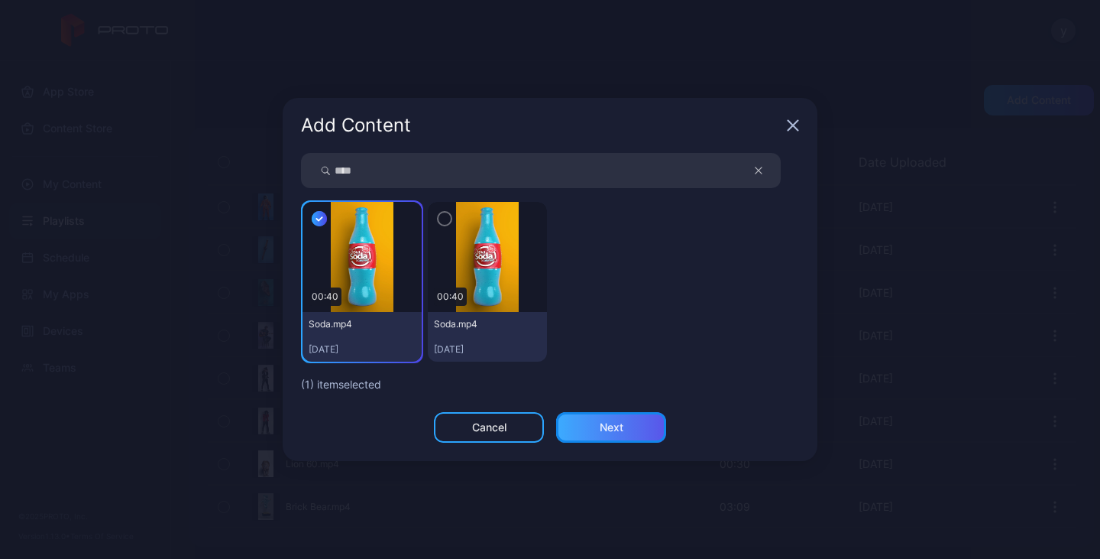
click at [614, 429] on div "Next" at bounding box center [612, 427] width 24 height 12
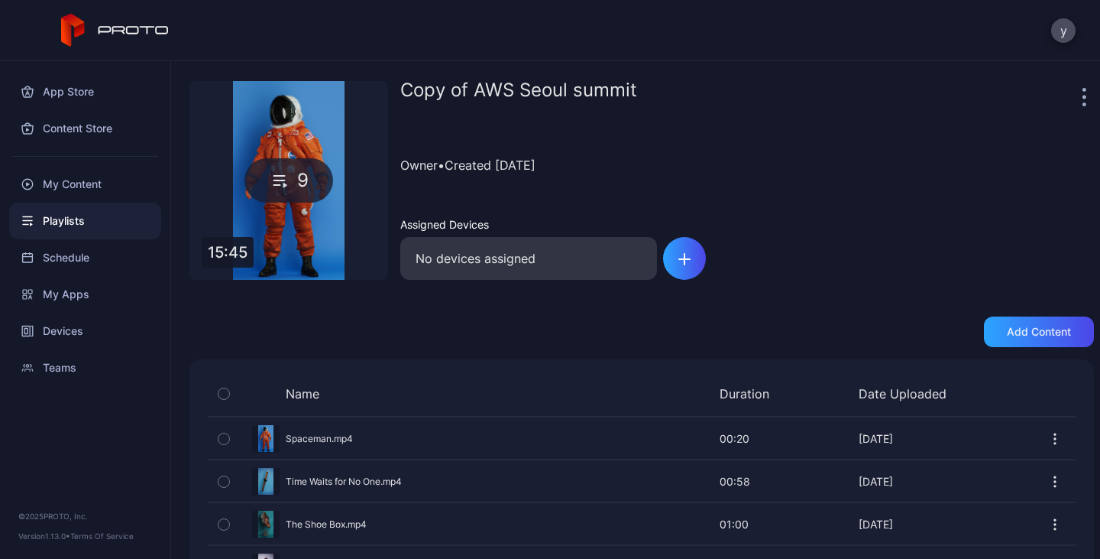
scroll to position [0, 0]
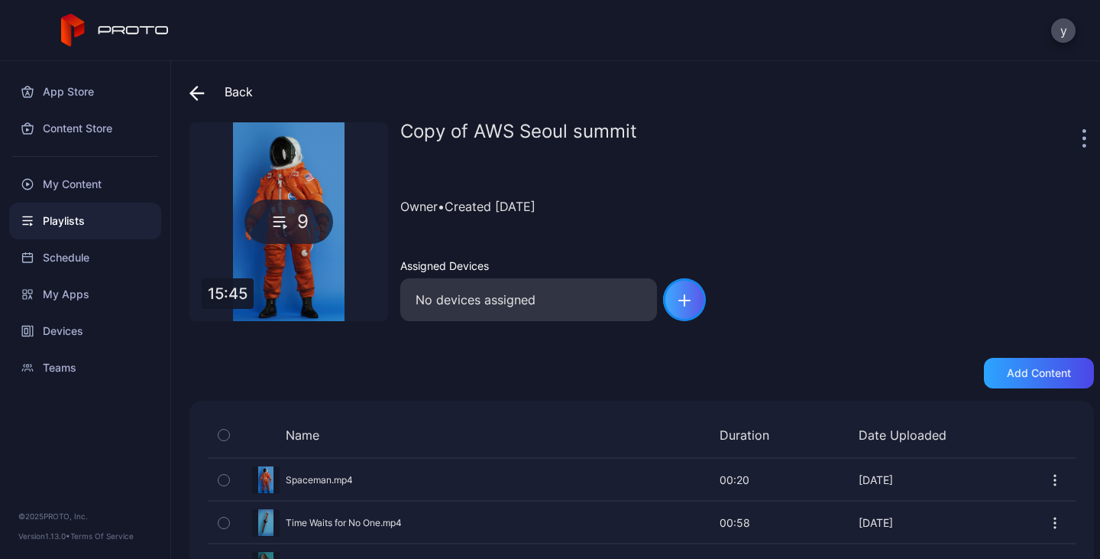
click at [694, 307] on div "button" at bounding box center [684, 299] width 43 height 43
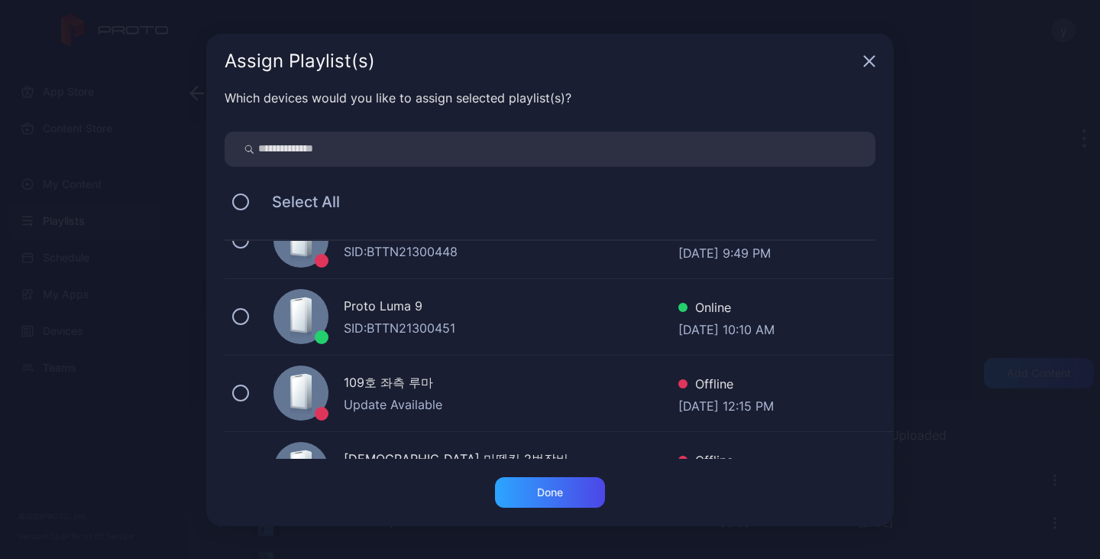
scroll to position [122, 0]
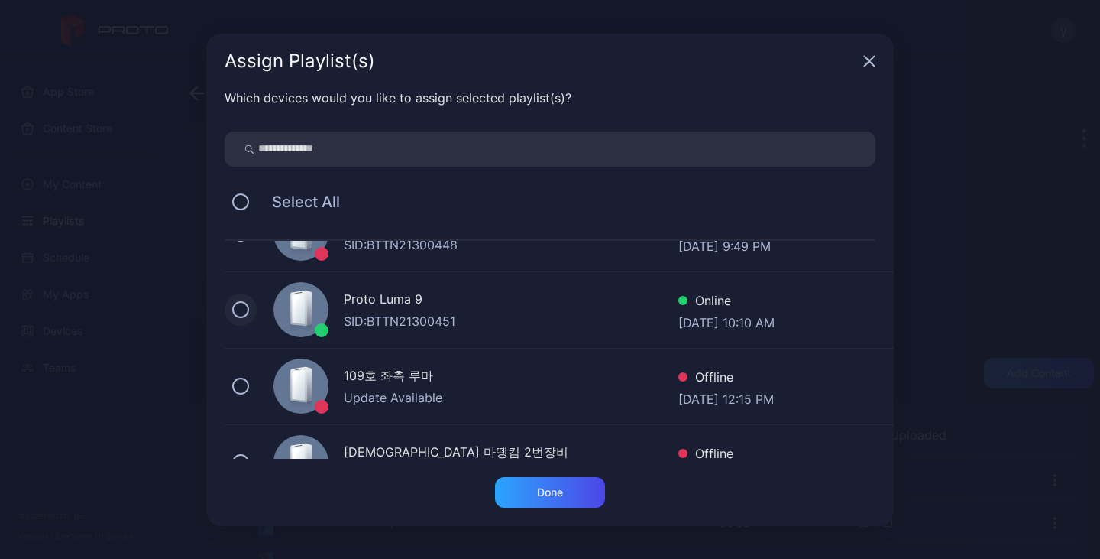
click at [238, 305] on button at bounding box center [240, 309] width 17 height 17
click at [867, 60] on icon "button" at bounding box center [870, 61] width 12 height 12
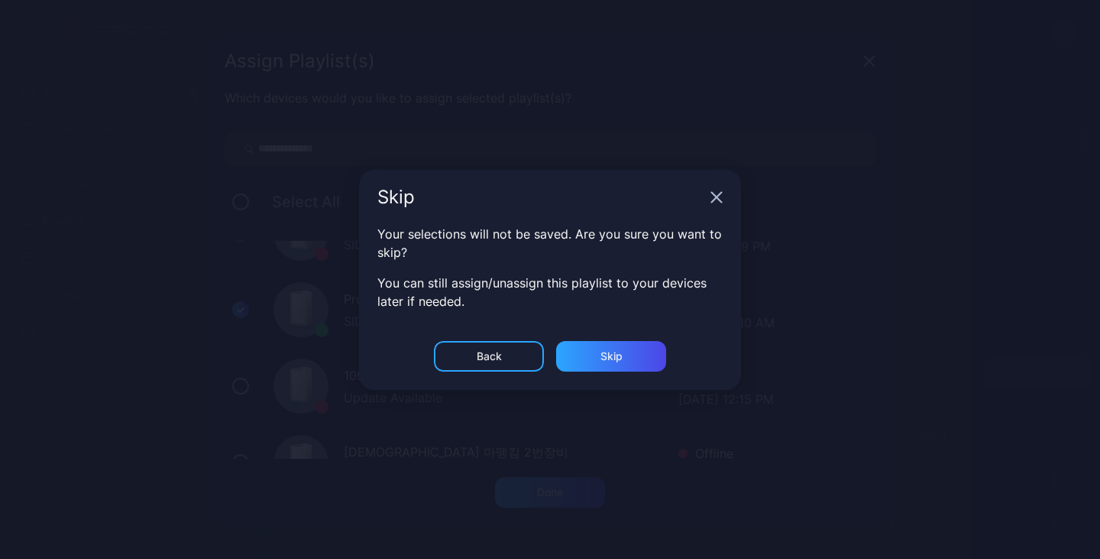
click at [864, 67] on icon "button" at bounding box center [870, 61] width 12 height 12
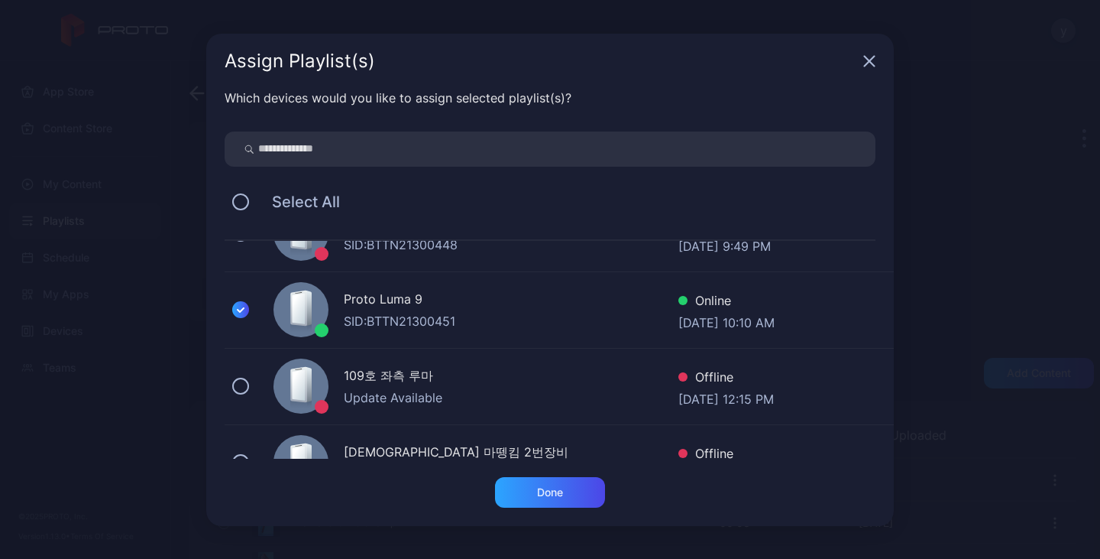
click at [870, 63] on icon "button" at bounding box center [870, 61] width 12 height 12
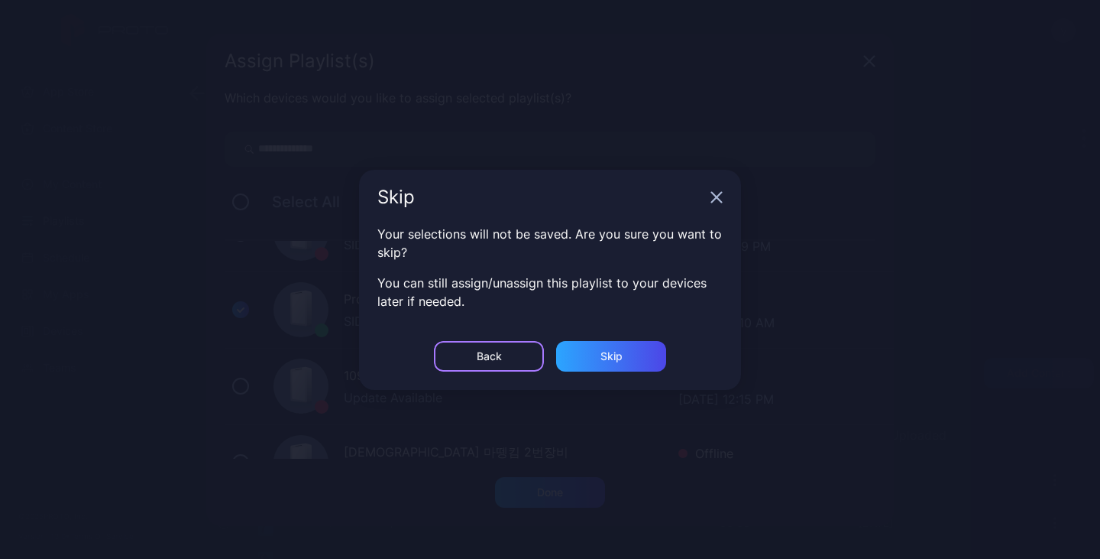
click at [517, 351] on div "Back" at bounding box center [489, 356] width 110 height 31
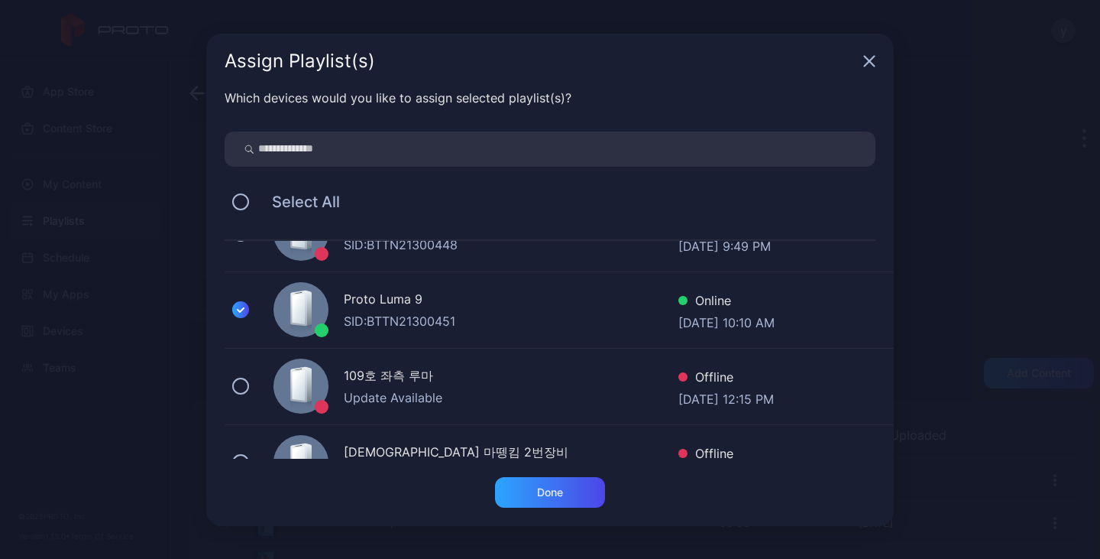
drag, startPoint x: 878, startPoint y: 56, endPoint x: 866, endPoint y: 54, distance: 12.3
click at [866, 54] on div "Assign Playlist(s)" at bounding box center [550, 61] width 688 height 55
click at [870, 61] on icon "button" at bounding box center [870, 61] width 10 height 10
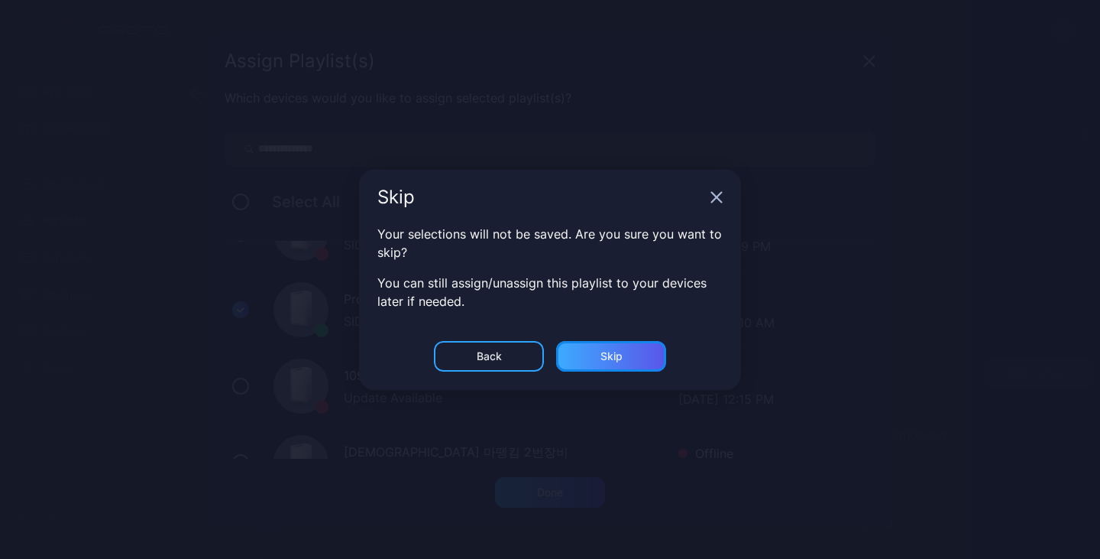
click at [637, 346] on div "Skip" at bounding box center [611, 356] width 110 height 31
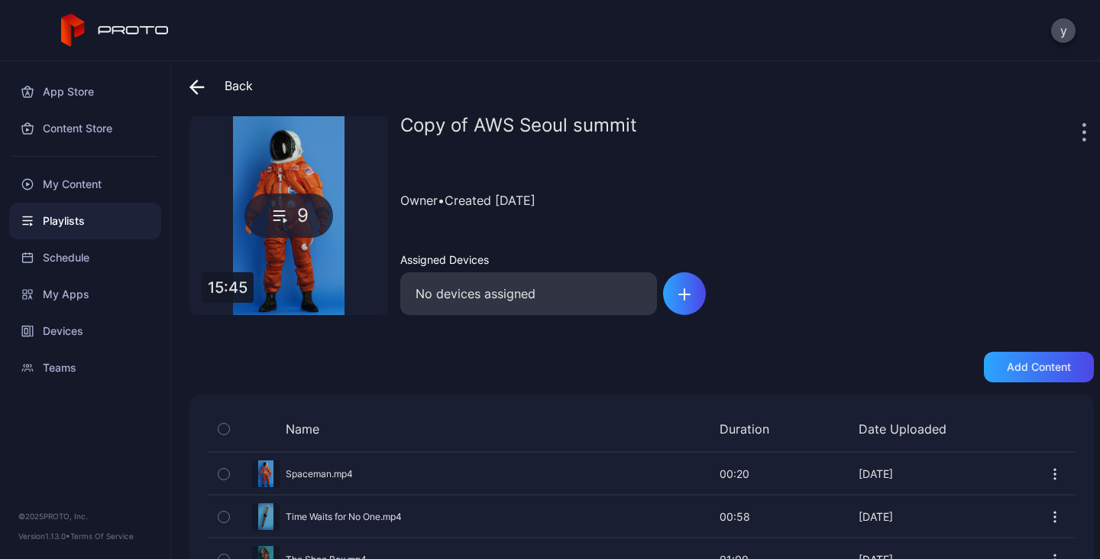
scroll to position [0, 0]
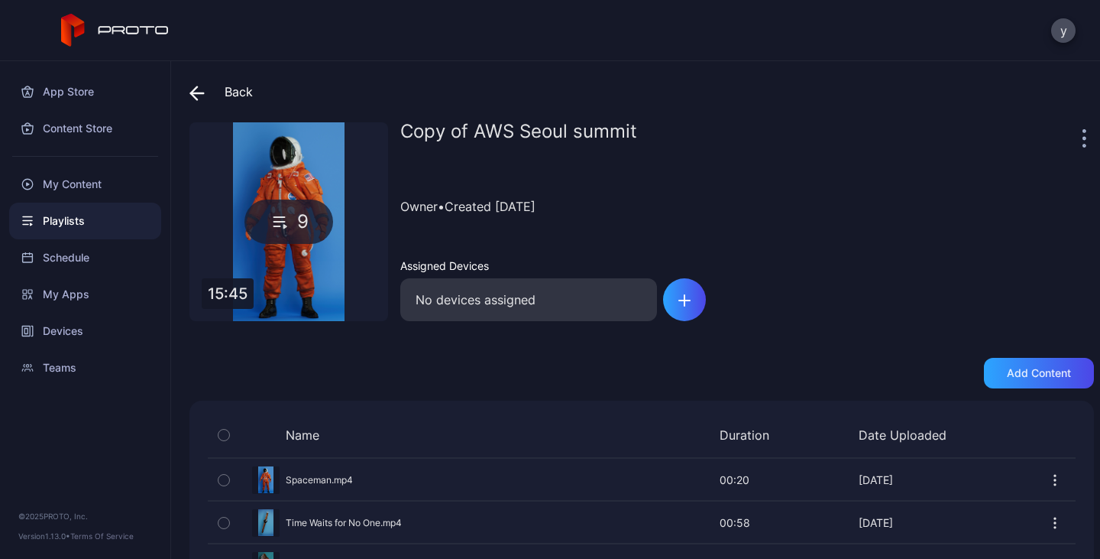
click at [881, 147] on div at bounding box center [1086, 137] width 15 height 31
click at [881, 136] on icon "button" at bounding box center [1085, 138] width 4 height 18
click at [600, 131] on div "Copy of AWS Seoul summit" at bounding box center [739, 137] width 679 height 31
drag, startPoint x: 628, startPoint y: 134, endPoint x: 420, endPoint y: 130, distance: 208.7
click at [420, 130] on div "Copy of AWS Seoul summit" at bounding box center [739, 137] width 679 height 31
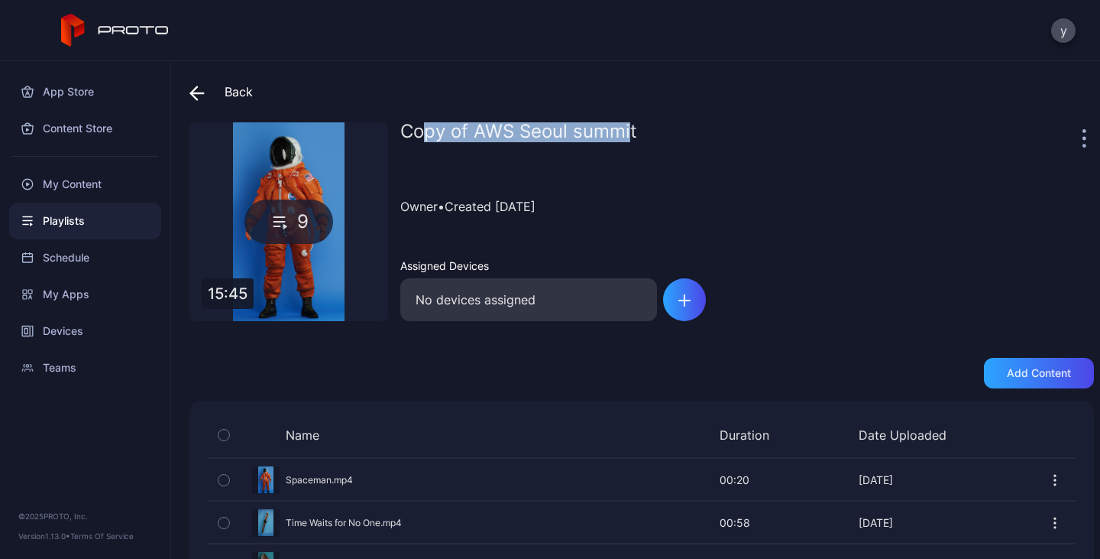
click at [420, 130] on div "Copy of AWS Seoul summit" at bounding box center [739, 137] width 679 height 31
click at [619, 121] on div "Back Copy of AWS Seoul summit 9 15:45 Copy of AWS Seoul summit Owner • Created …" at bounding box center [635, 309] width 929 height 497
drag, startPoint x: 641, startPoint y: 129, endPoint x: 359, endPoint y: 138, distance: 282.1
click at [359, 138] on div "9 15:45 Copy of AWS Seoul summit Owner • Created [DATE] Assigned Devices No dev…" at bounding box center [642, 221] width 905 height 199
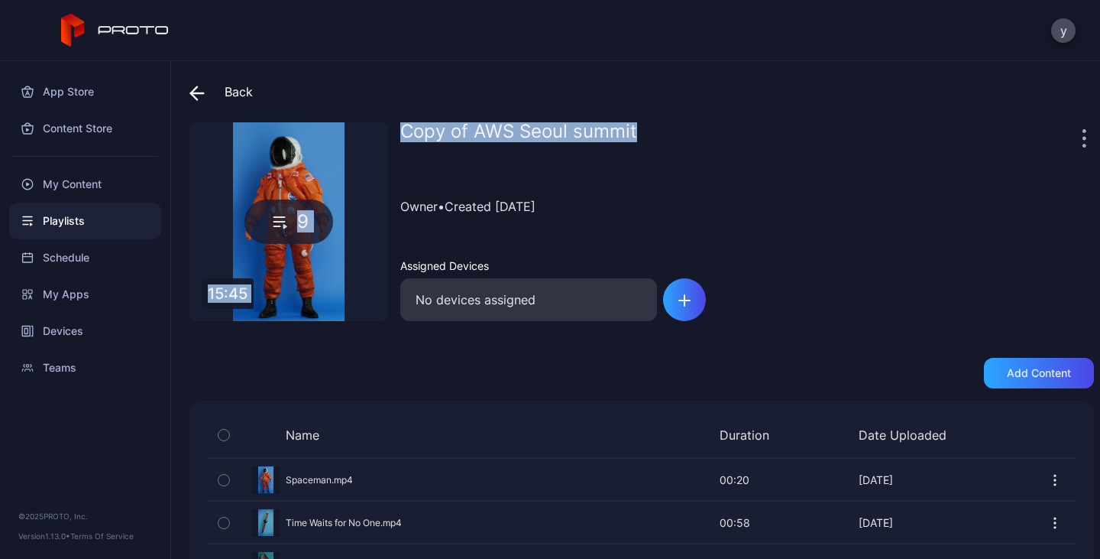
click at [526, 153] on div "Copy of AWS Seoul summit Owner • Created [DATE] Assigned Devices No devices ass…" at bounding box center [747, 221] width 694 height 199
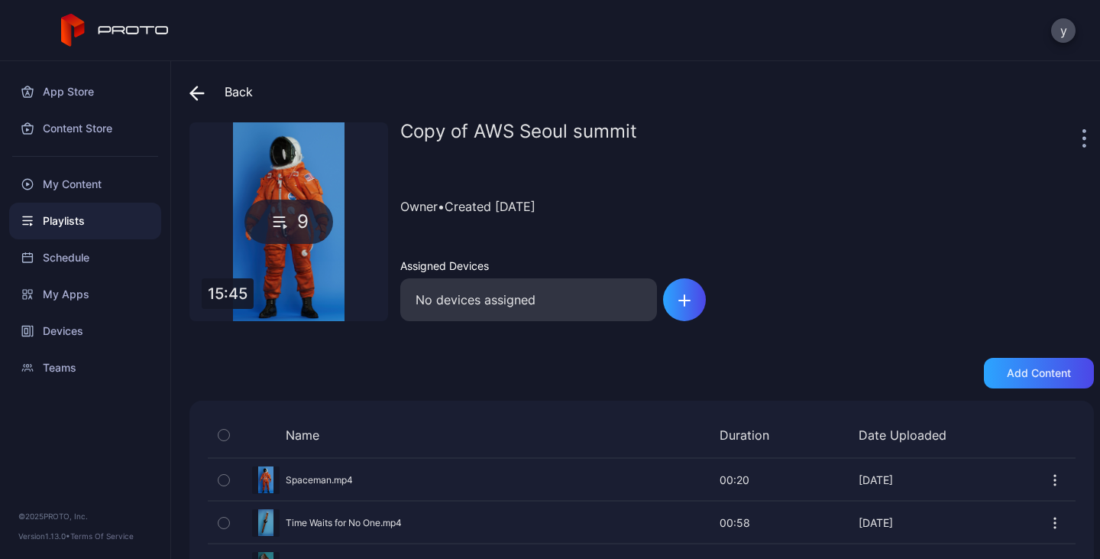
click at [197, 91] on icon at bounding box center [197, 93] width 15 height 15
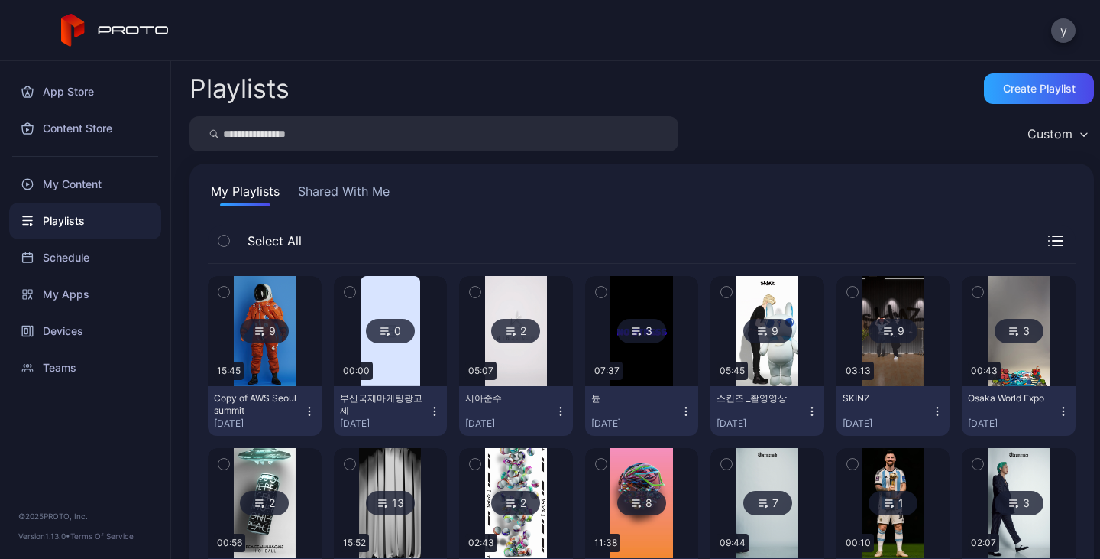
click at [310, 414] on icon "button" at bounding box center [309, 411] width 12 height 12
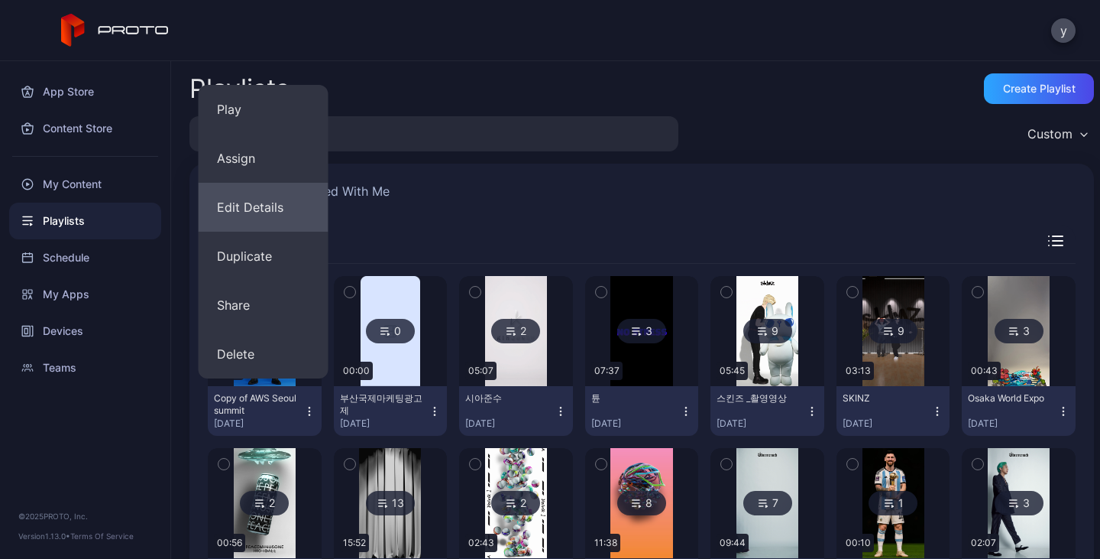
click at [275, 207] on button "Edit Details" at bounding box center [264, 207] width 130 height 49
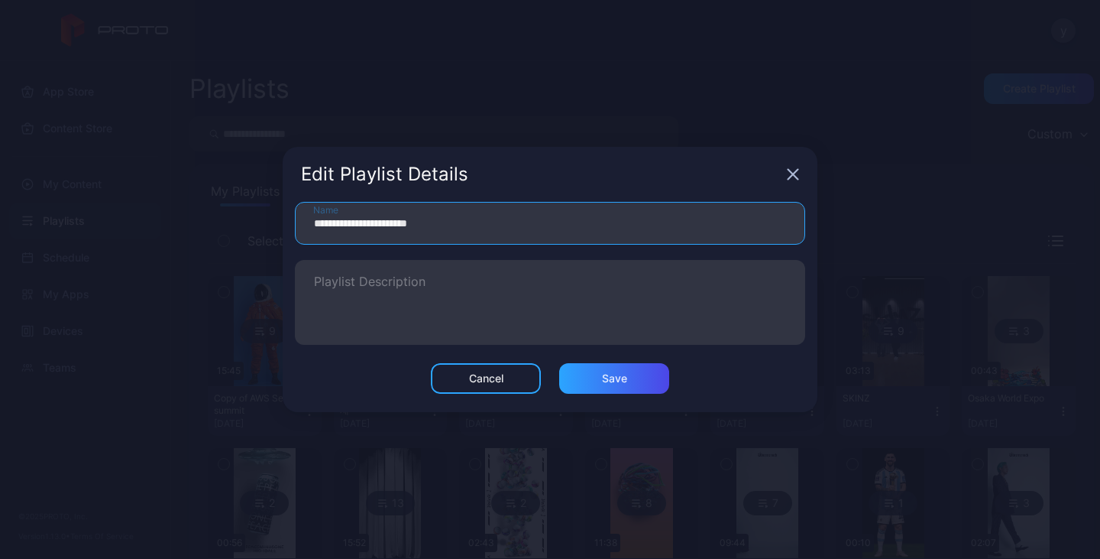
drag, startPoint x: 468, startPoint y: 230, endPoint x: 206, endPoint y: 227, distance: 262.1
click at [206, 227] on div "**********" at bounding box center [550, 279] width 1100 height 559
type input "*"
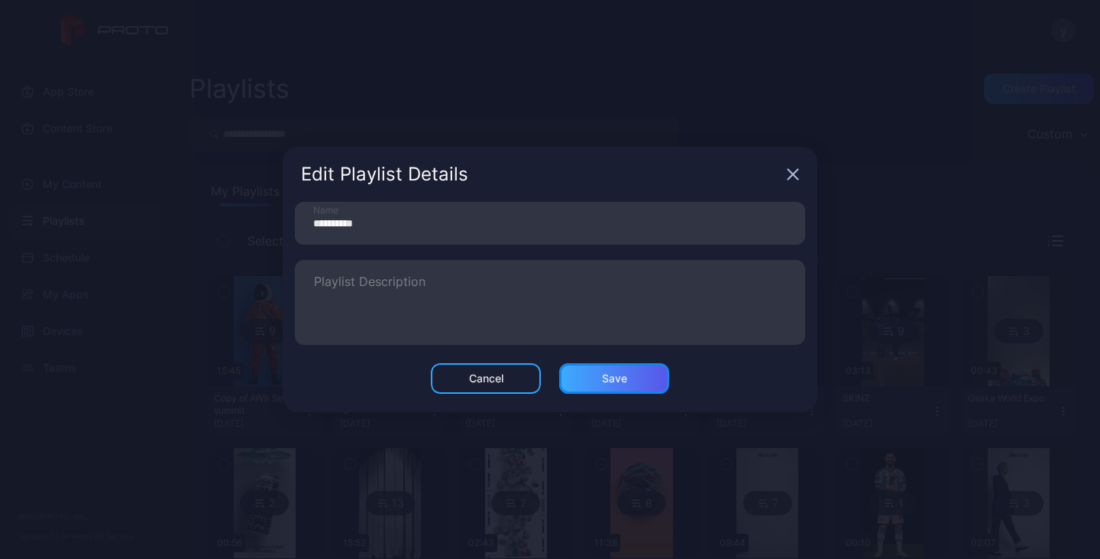
click at [605, 375] on div "Save" at bounding box center [614, 378] width 25 height 12
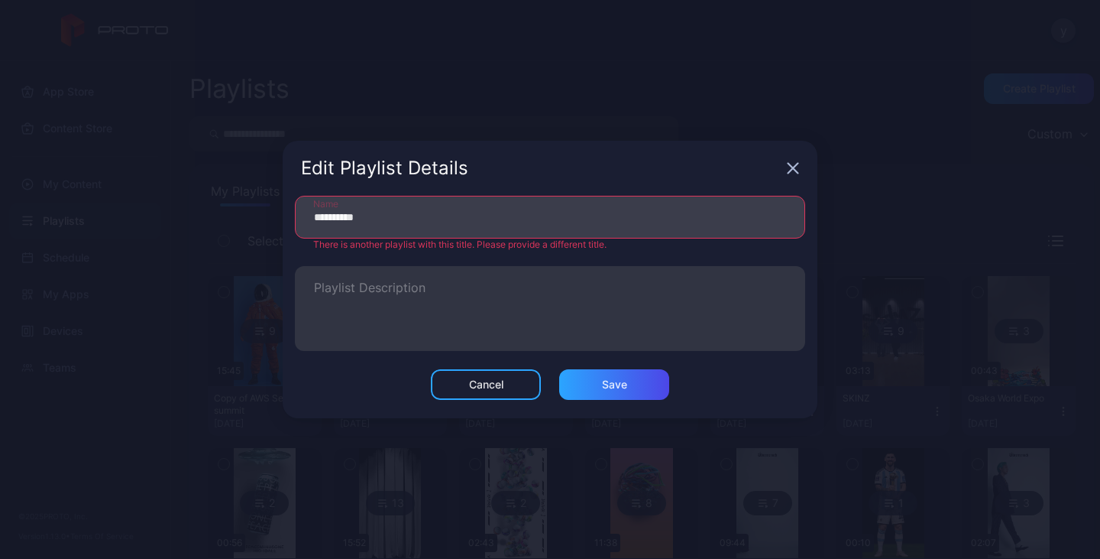
click at [480, 212] on input "**********" at bounding box center [550, 217] width 510 height 43
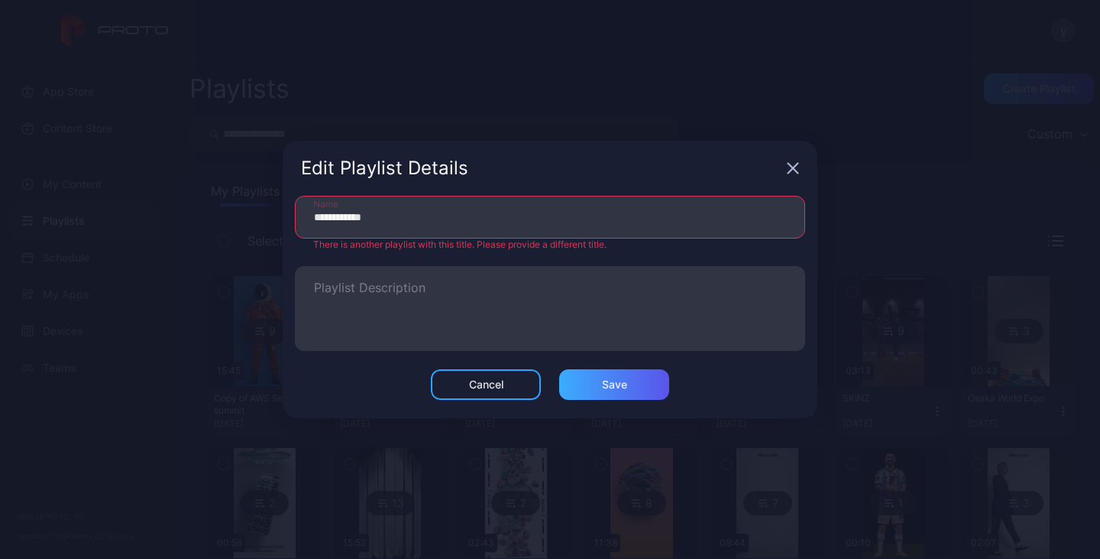
type input "**********"
click at [607, 394] on div "Cancel Save" at bounding box center [550, 393] width 535 height 49
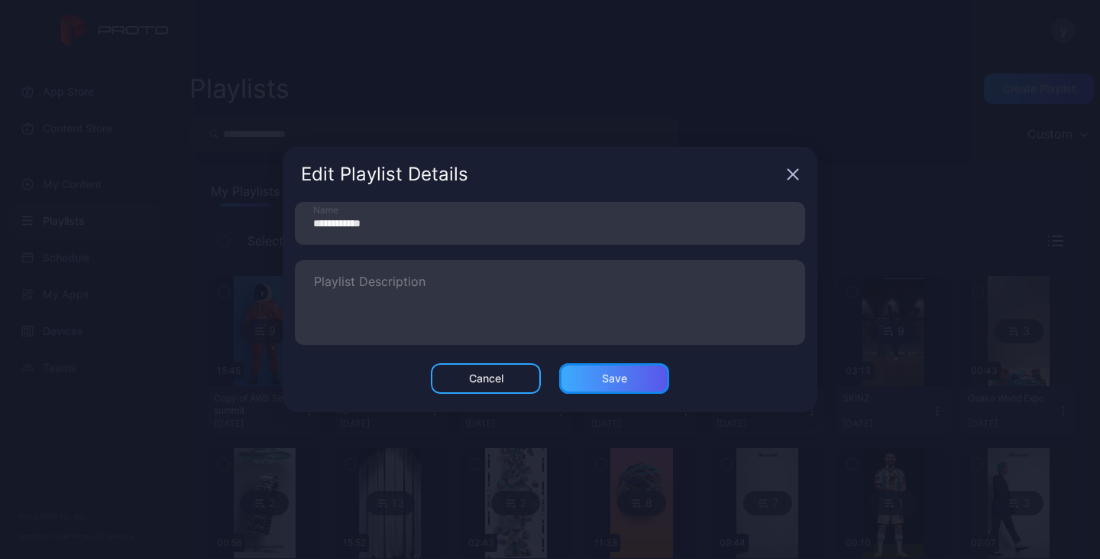
click at [600, 385] on button "Save" at bounding box center [614, 378] width 110 height 31
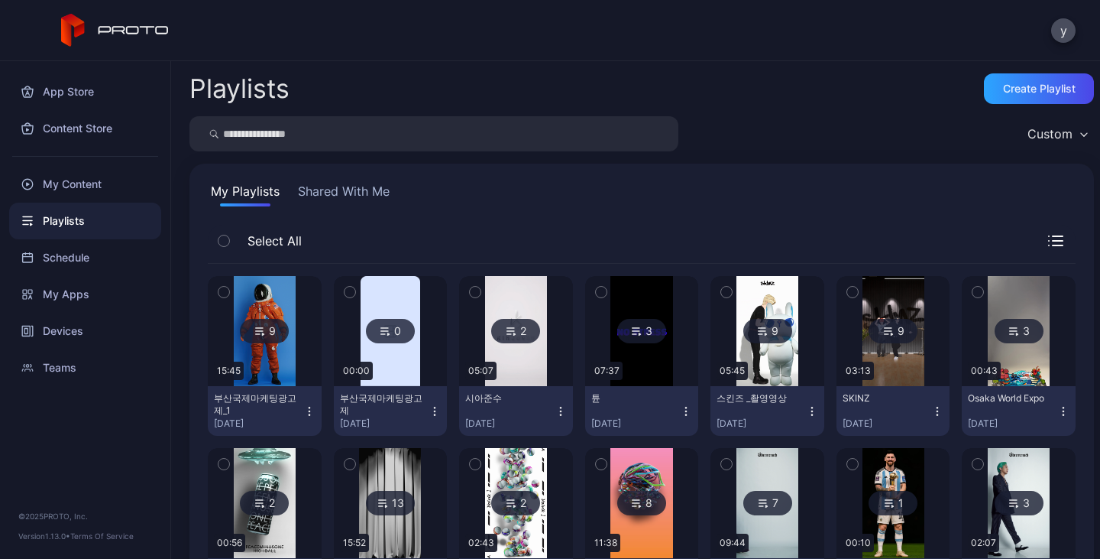
click at [429, 408] on icon "button" at bounding box center [435, 411] width 12 height 12
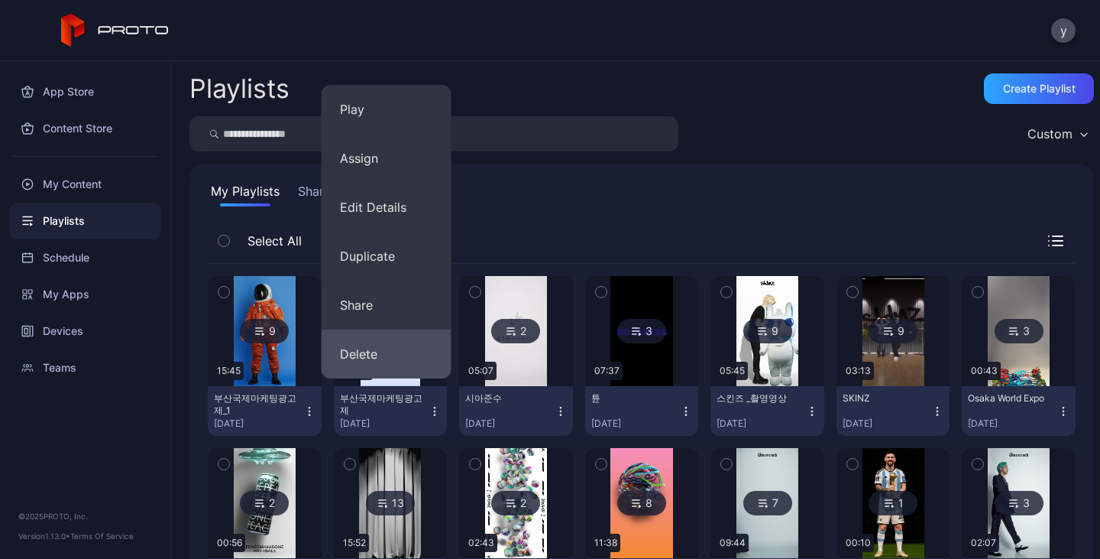
click at [379, 361] on button "Delete" at bounding box center [387, 353] width 130 height 49
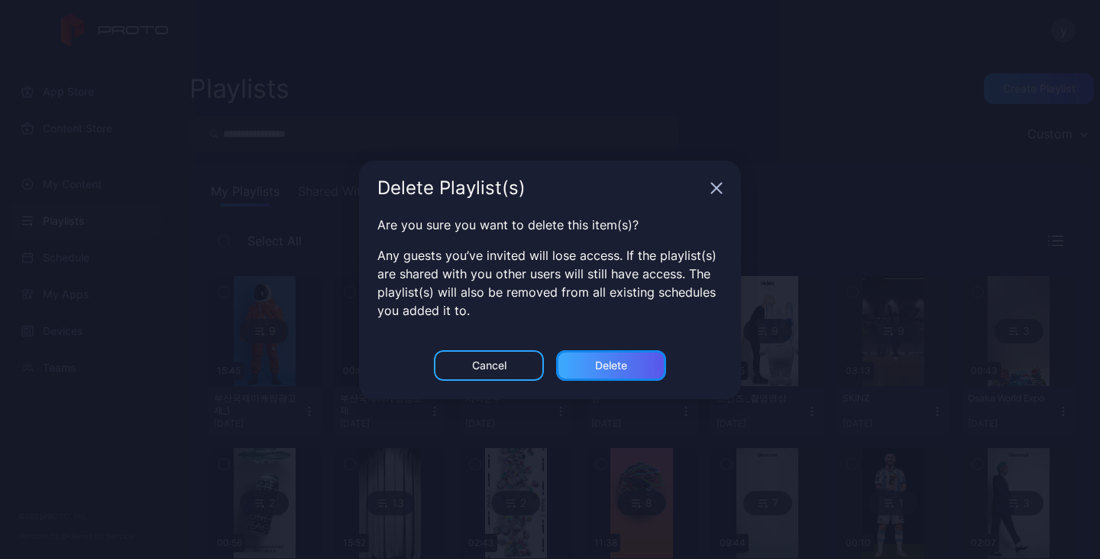
click at [620, 357] on div "Delete" at bounding box center [611, 365] width 110 height 31
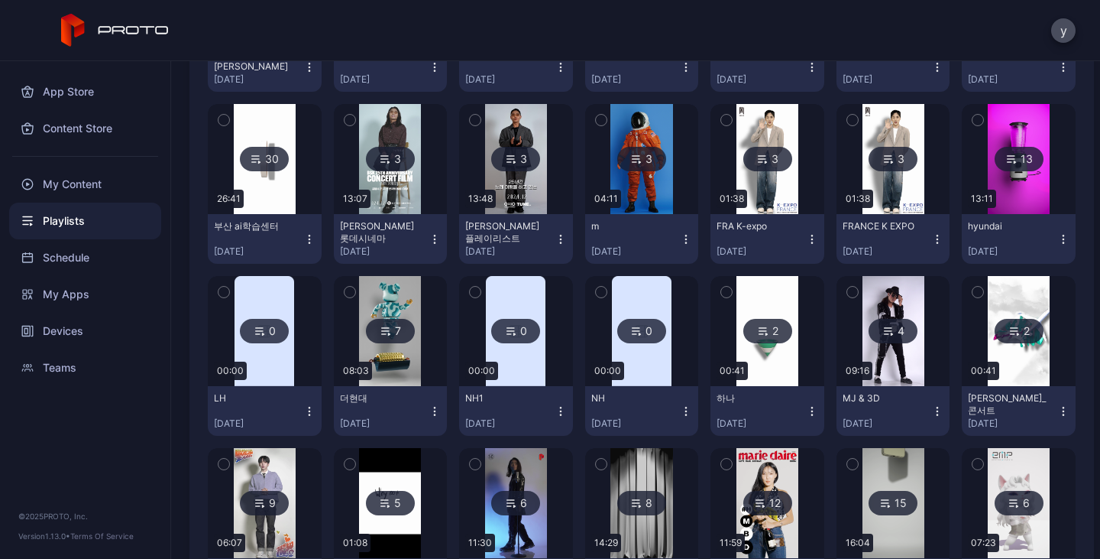
scroll to position [856, 0]
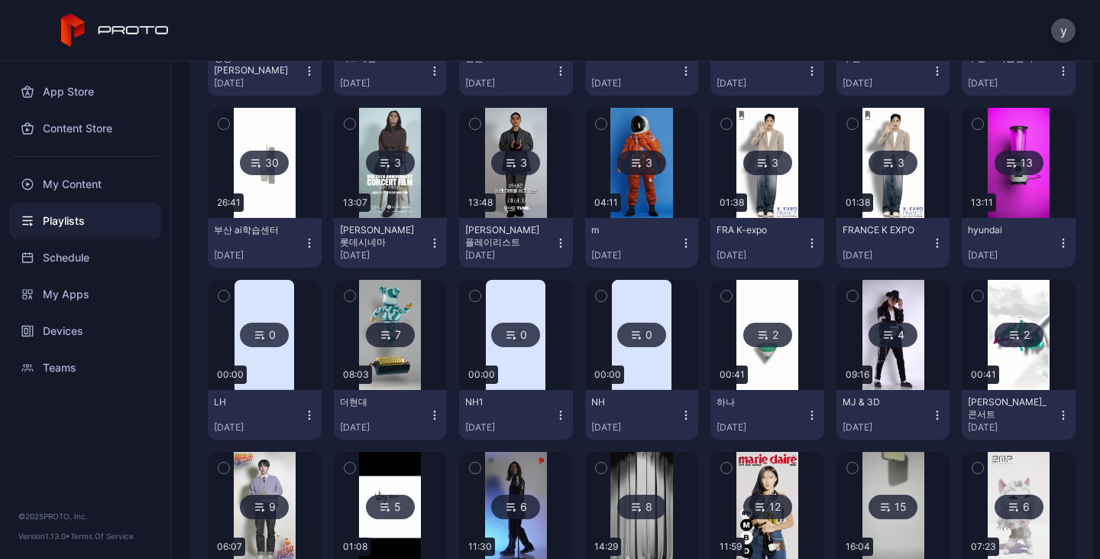
click at [643, 166] on div "3" at bounding box center [641, 163] width 49 height 24
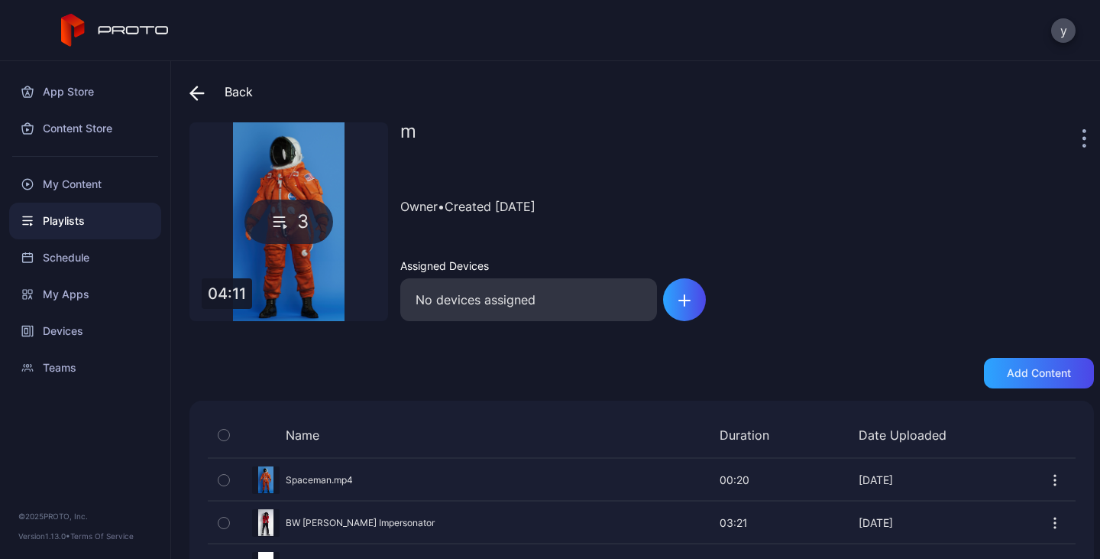
scroll to position [59, 0]
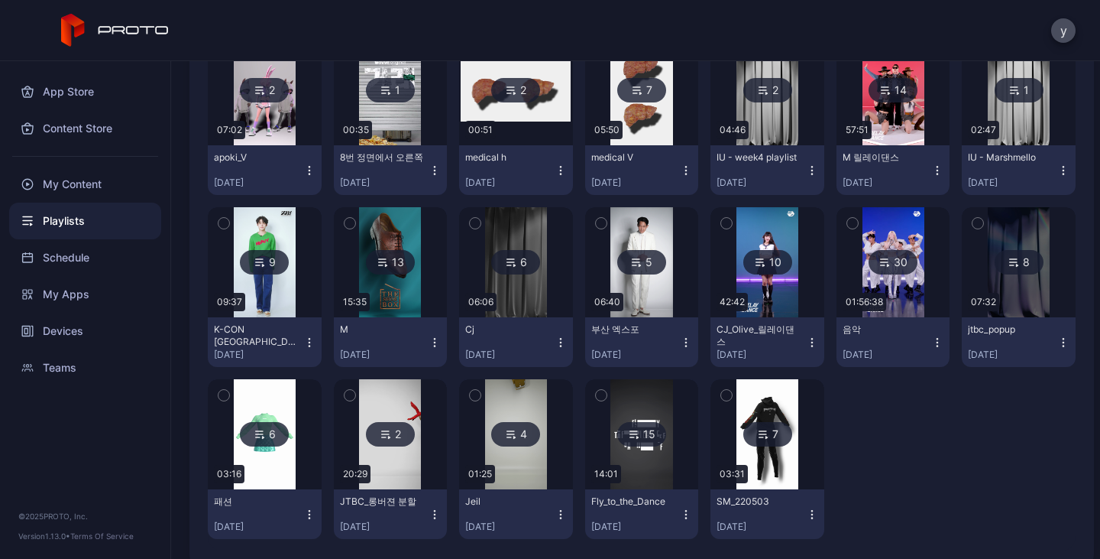
scroll to position [1639, 0]
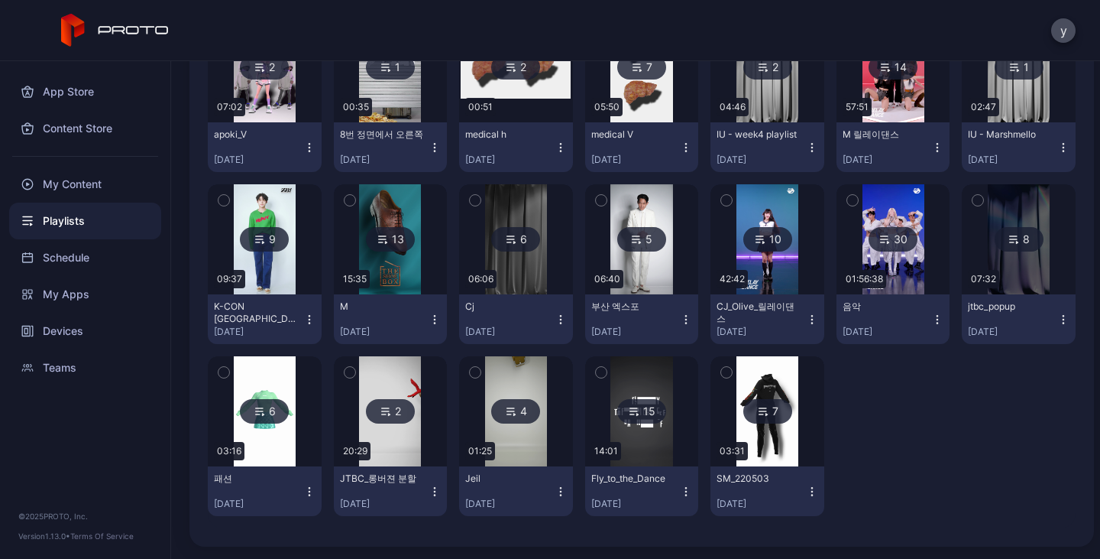
click at [648, 413] on div "15" at bounding box center [641, 411] width 49 height 24
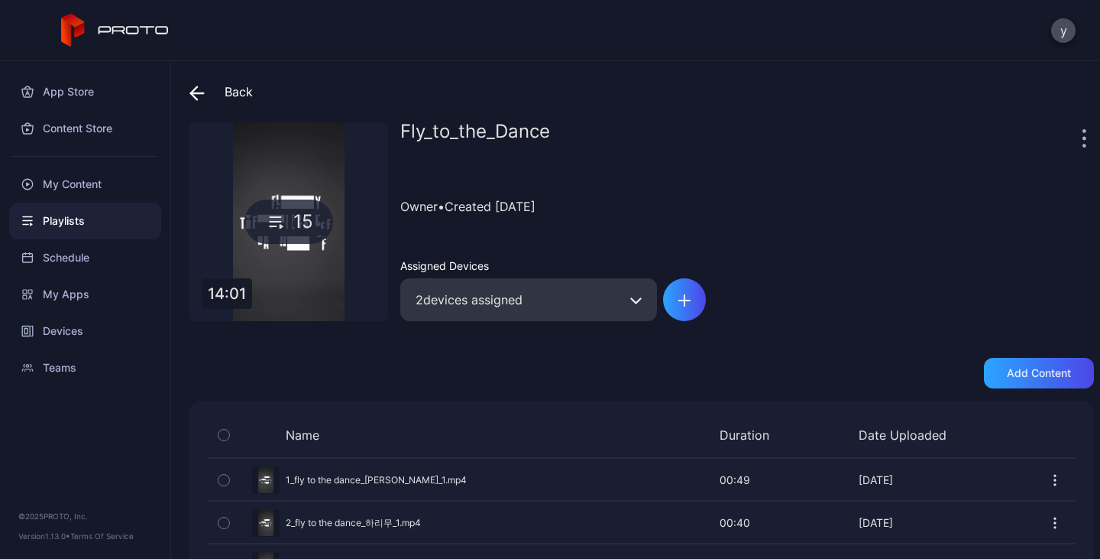
click at [199, 89] on icon at bounding box center [197, 93] width 15 height 15
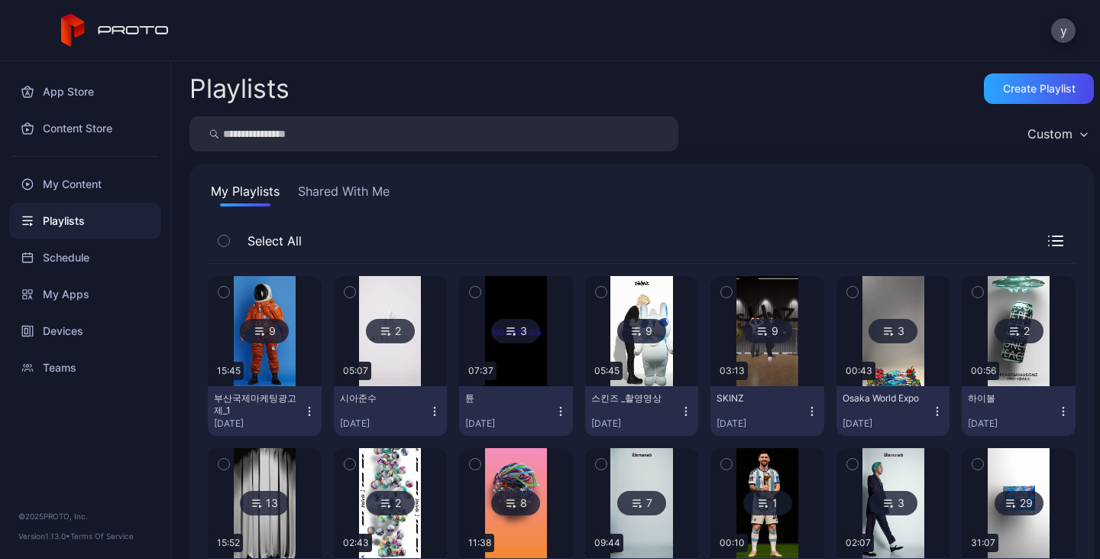
click at [307, 410] on icon "button" at bounding box center [309, 411] width 12 height 12
click at [414, 205] on div "My Playlists Shared With Me" at bounding box center [642, 194] width 868 height 24
click at [275, 325] on div "9" at bounding box center [264, 331] width 49 height 24
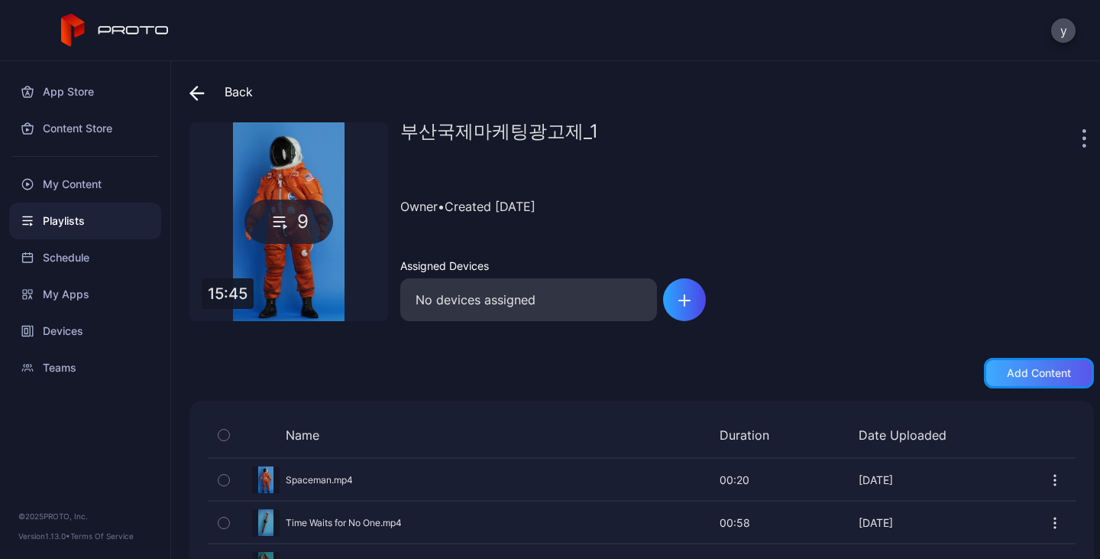
click at [881, 373] on div "Add content" at bounding box center [1039, 373] width 64 height 12
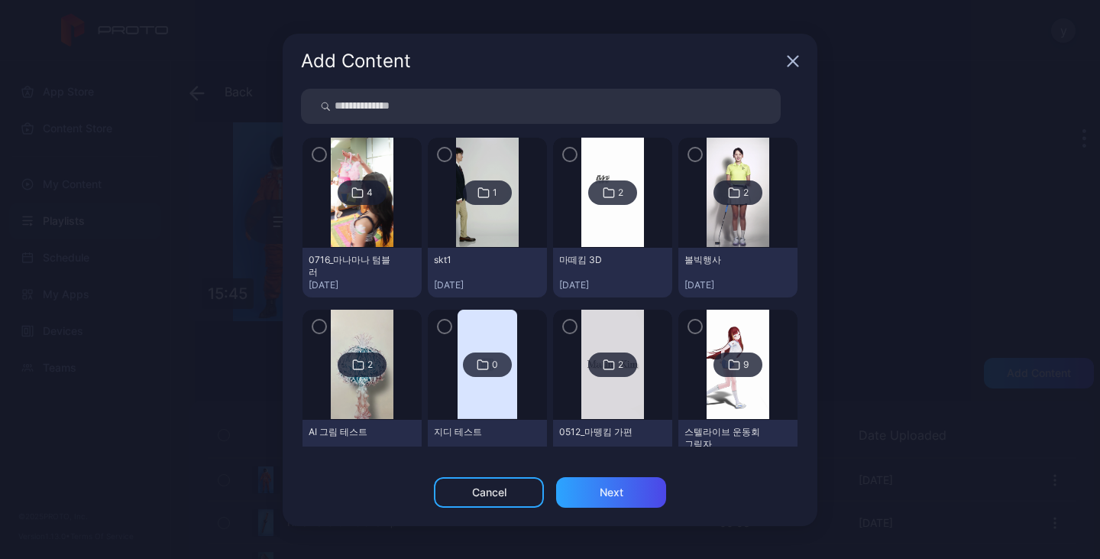
click at [458, 106] on input "search" at bounding box center [541, 106] width 480 height 35
type input "*"
type input "***"
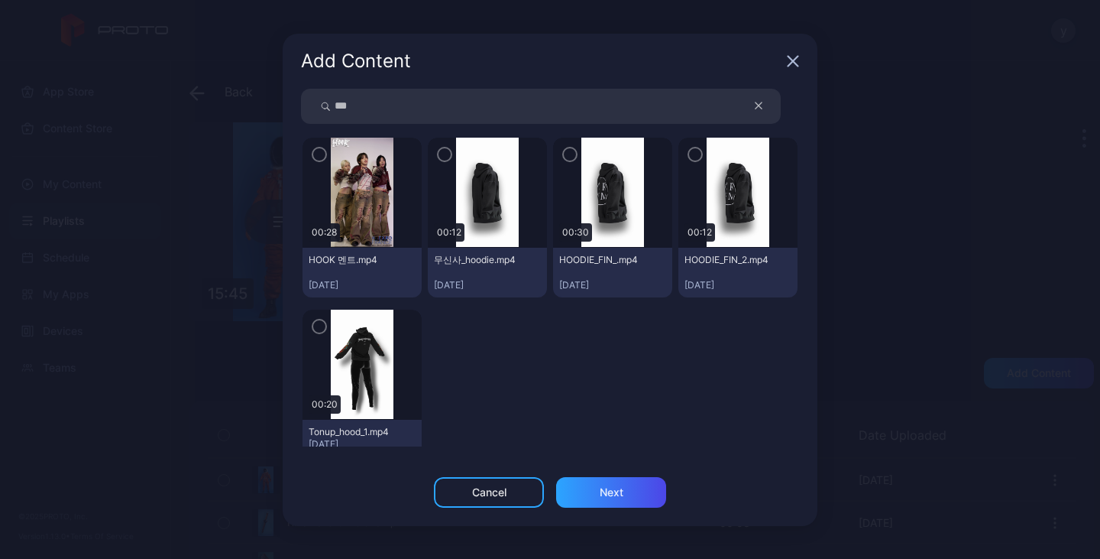
click at [486, 199] on img at bounding box center [487, 193] width 62 height 110
click at [602, 187] on img at bounding box center [613, 193] width 62 height 110
click at [564, 151] on icon "button" at bounding box center [570, 154] width 12 height 17
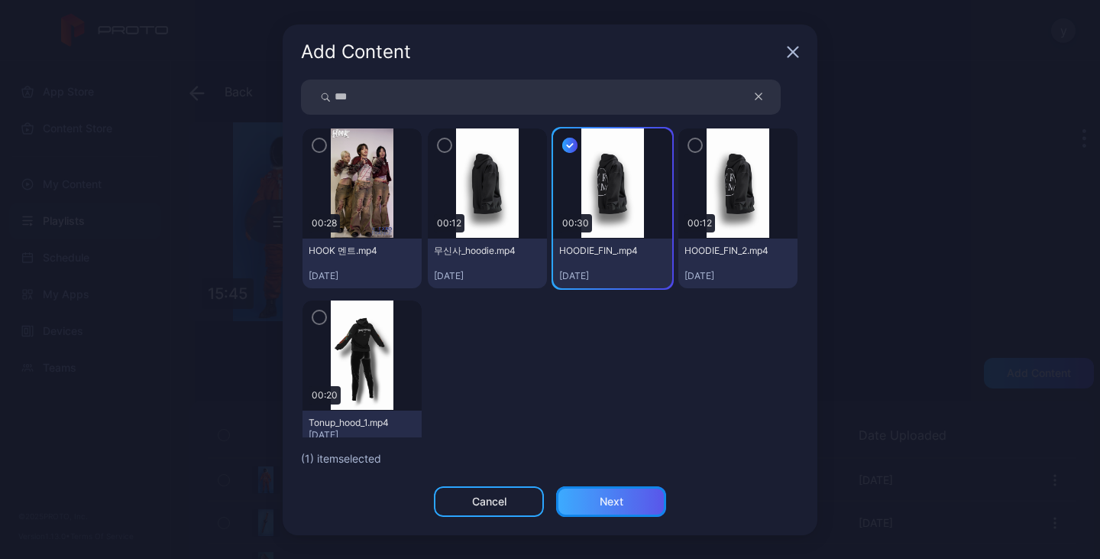
click at [614, 503] on div "Next" at bounding box center [612, 501] width 24 height 12
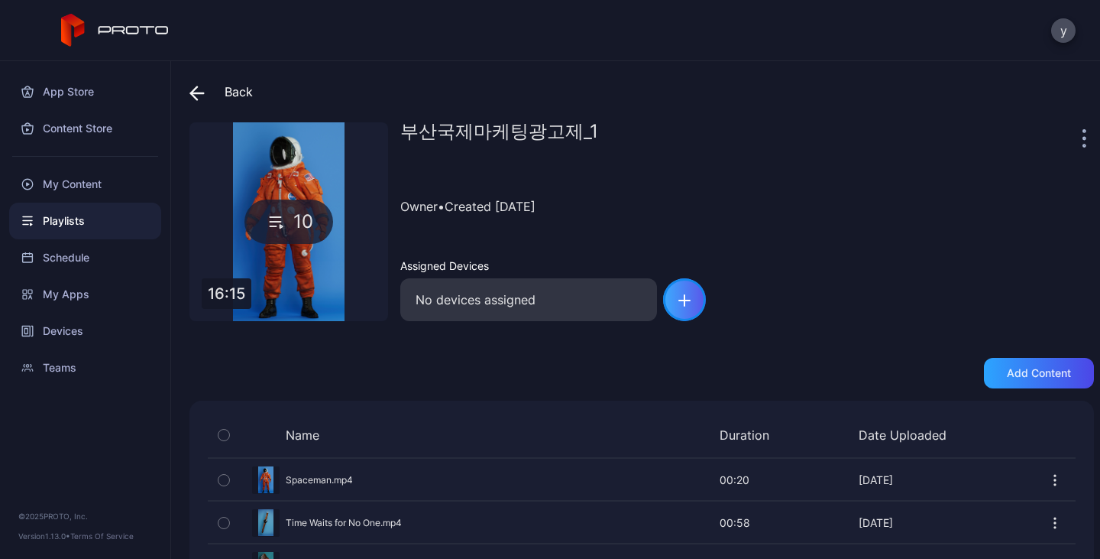
click at [691, 293] on div "button" at bounding box center [684, 299] width 43 height 43
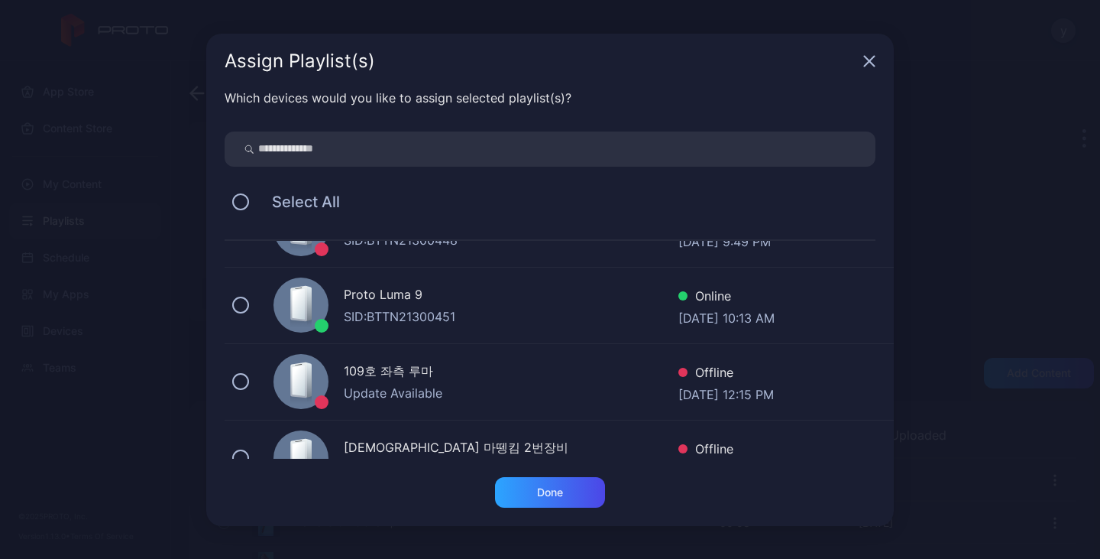
scroll to position [137, 0]
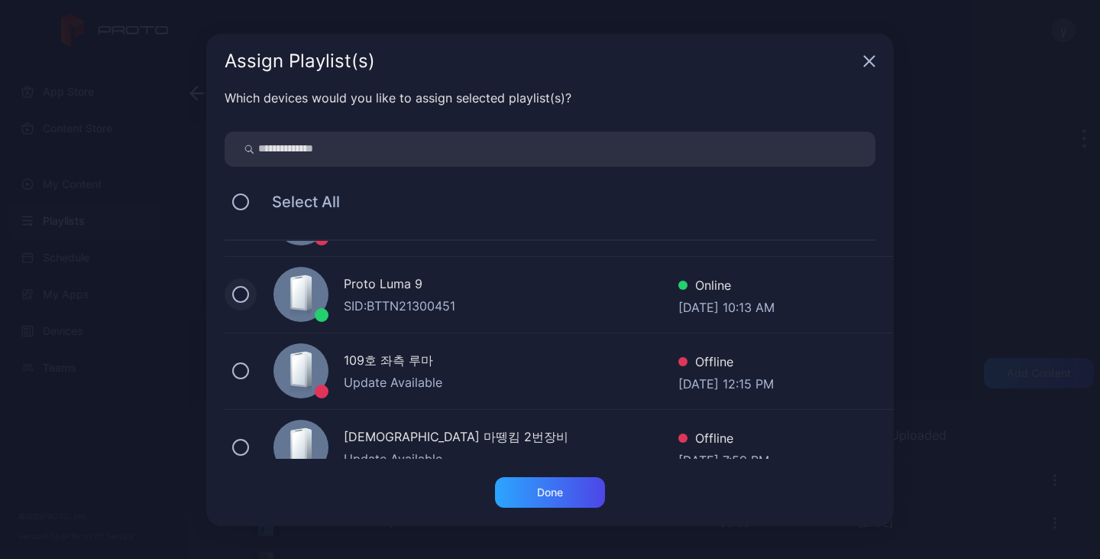
click at [245, 290] on button at bounding box center [240, 294] width 17 height 17
click at [539, 490] on div "Done" at bounding box center [550, 492] width 26 height 12
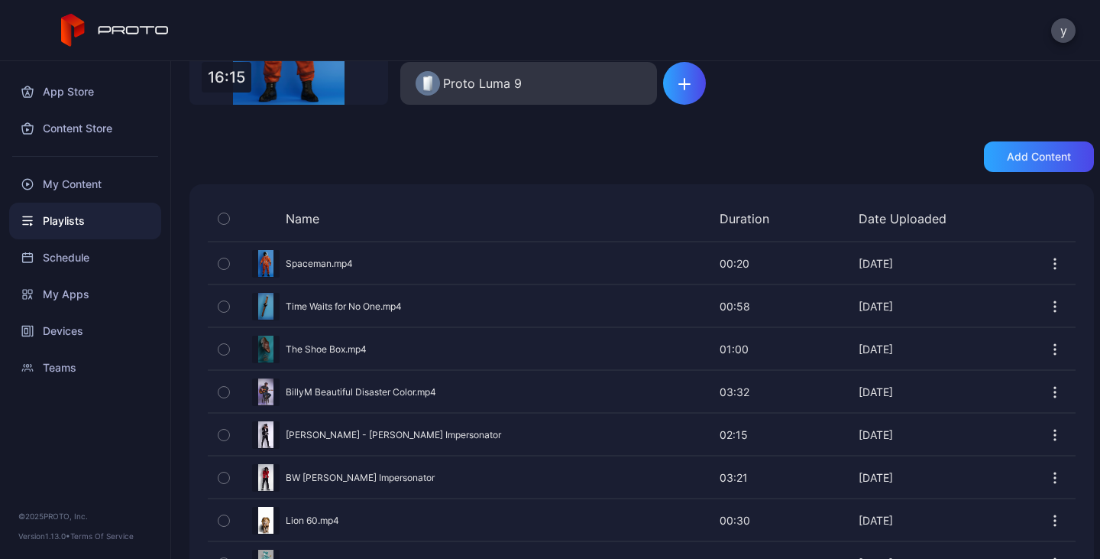
scroll to position [0, 0]
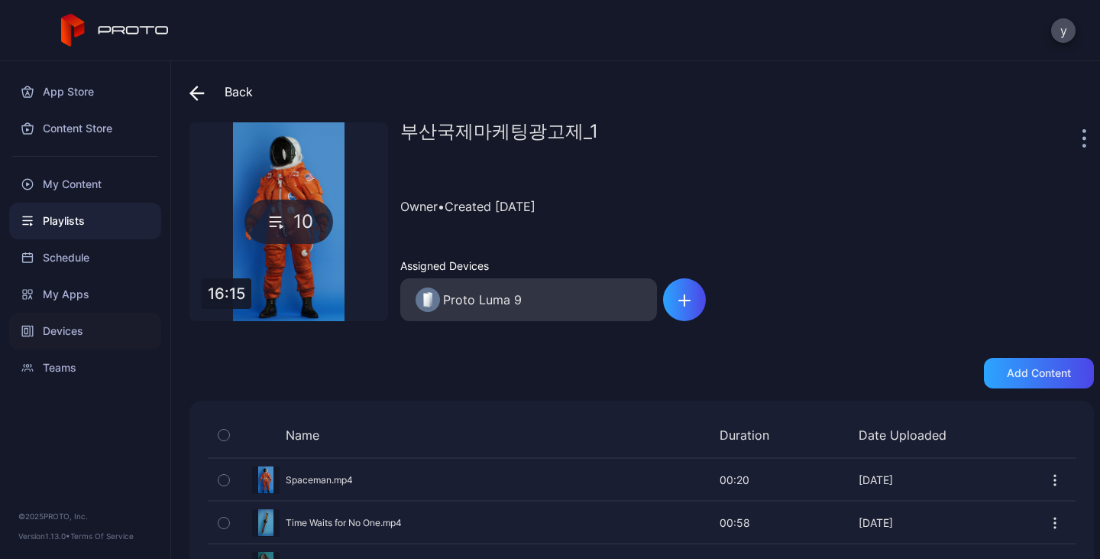
click at [76, 335] on div "Devices" at bounding box center [85, 331] width 152 height 37
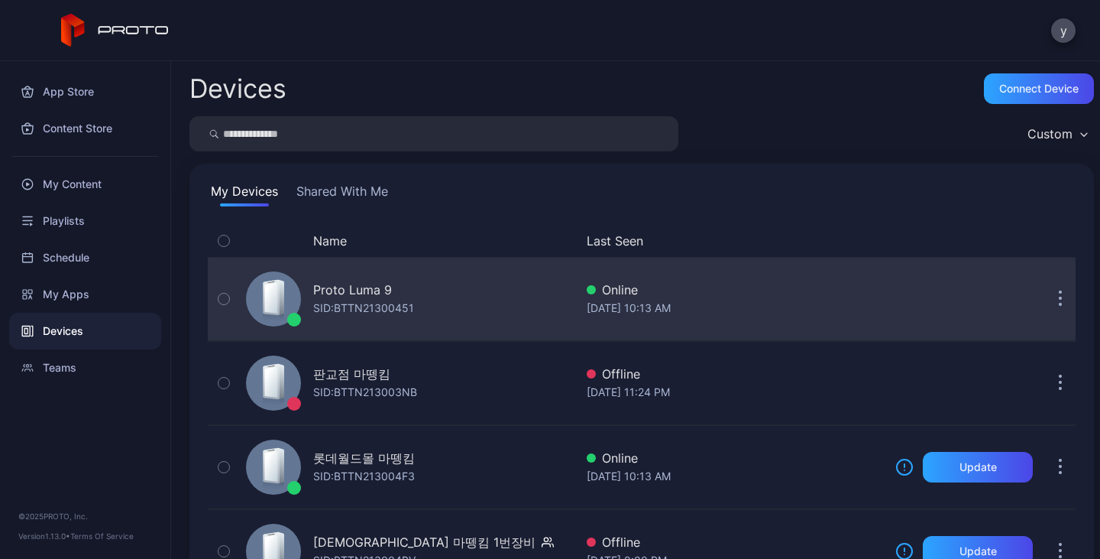
click at [382, 293] on div "Proto Luma 9" at bounding box center [352, 289] width 79 height 18
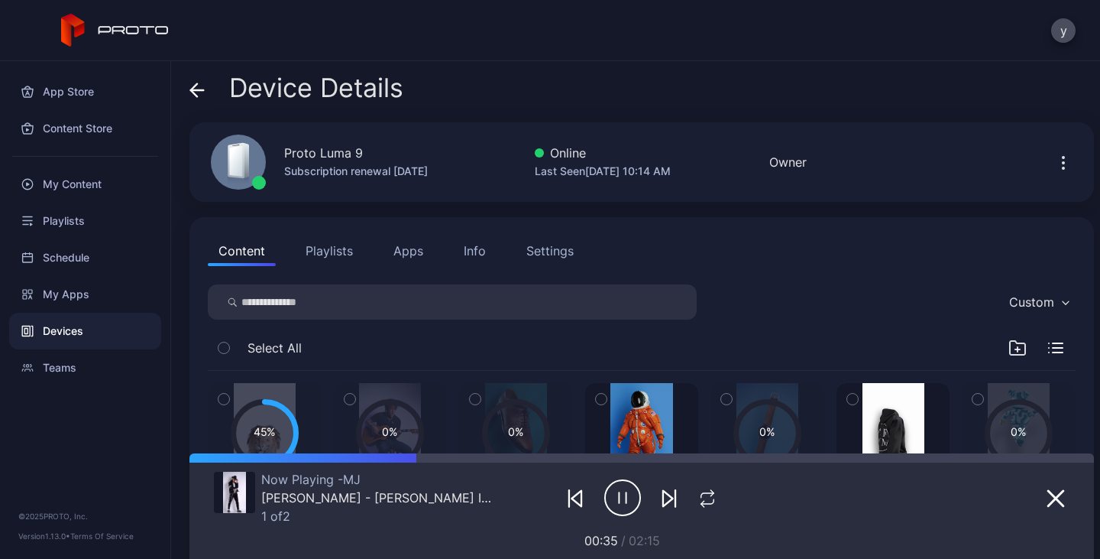
click at [335, 260] on button "Playlists" at bounding box center [329, 250] width 69 height 31
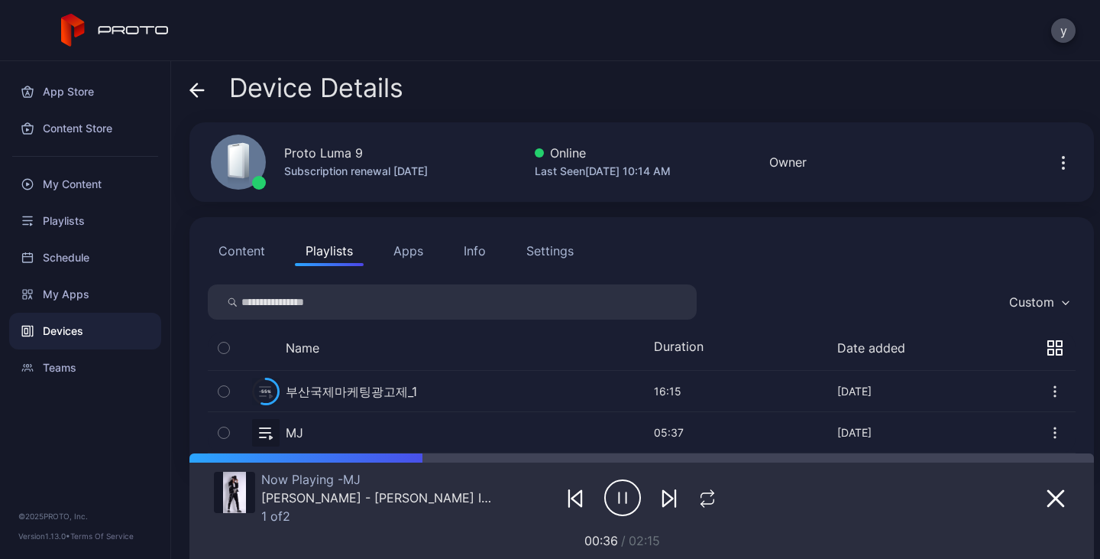
scroll to position [31, 0]
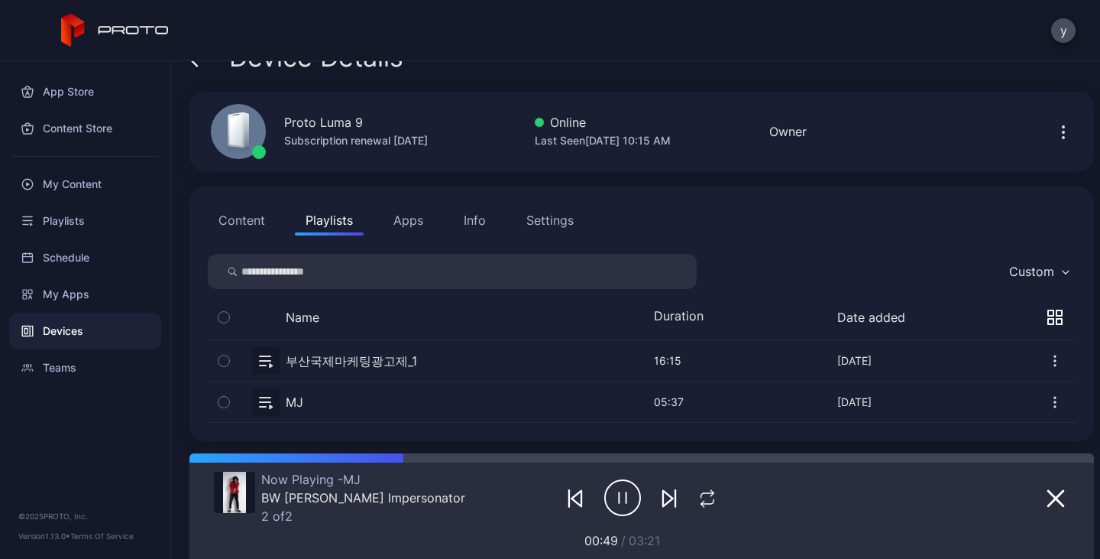
click at [225, 399] on icon "button" at bounding box center [224, 402] width 11 height 17
click at [324, 364] on button "button" at bounding box center [642, 360] width 868 height 41
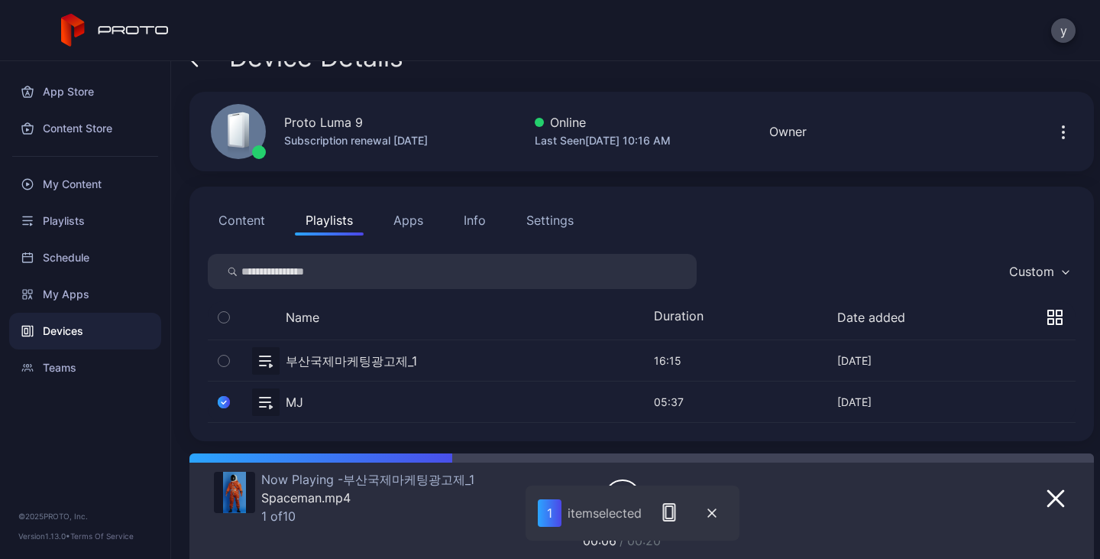
click at [223, 399] on icon "button" at bounding box center [224, 402] width 12 height 17
click at [312, 352] on button "button" at bounding box center [642, 360] width 868 height 41
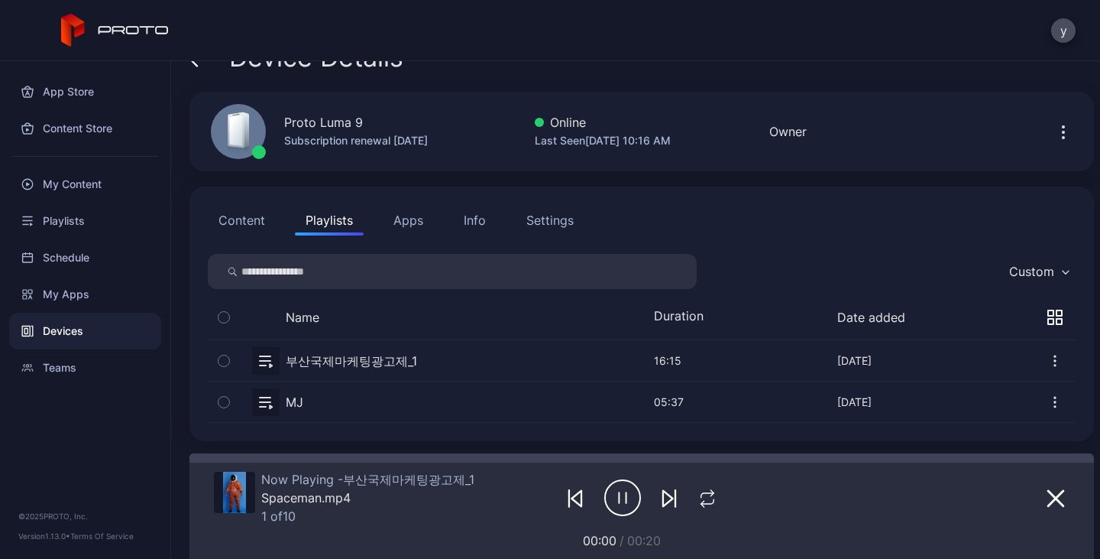
click at [217, 399] on button "button" at bounding box center [224, 401] width 32 height 41
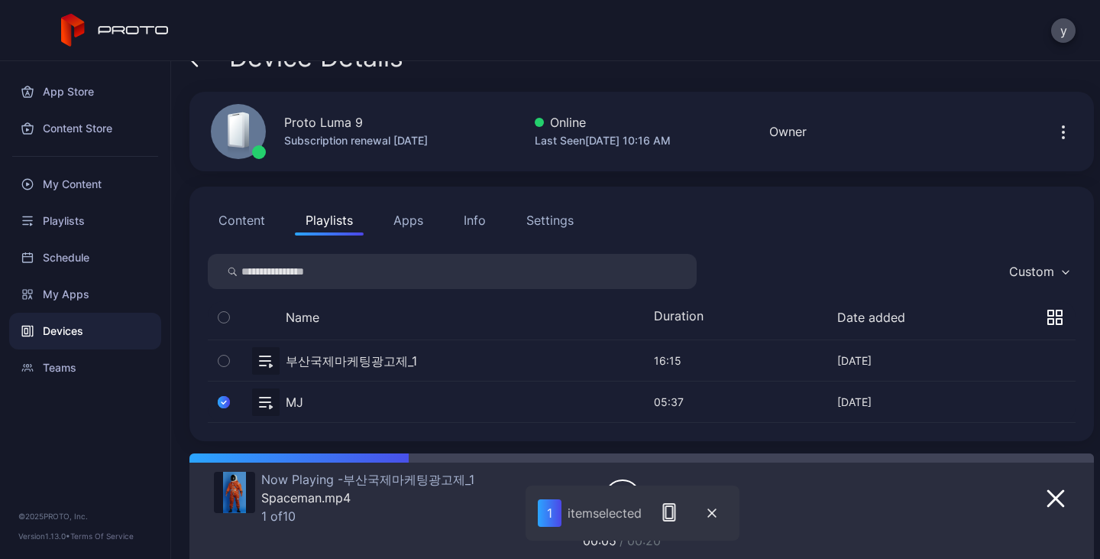
click at [241, 216] on button "Content" at bounding box center [242, 220] width 68 height 31
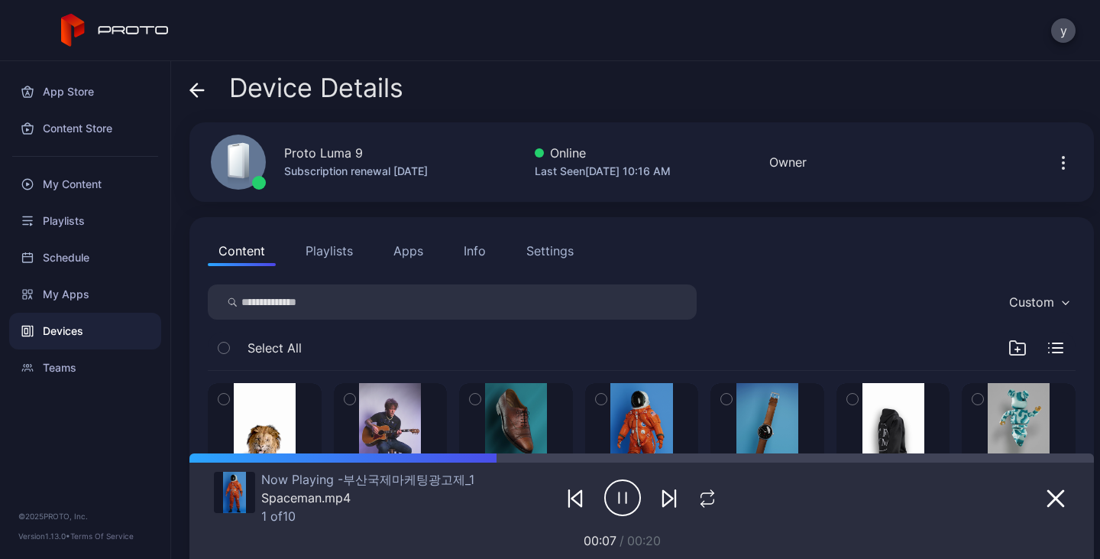
click at [341, 251] on button "Playlists" at bounding box center [329, 250] width 69 height 31
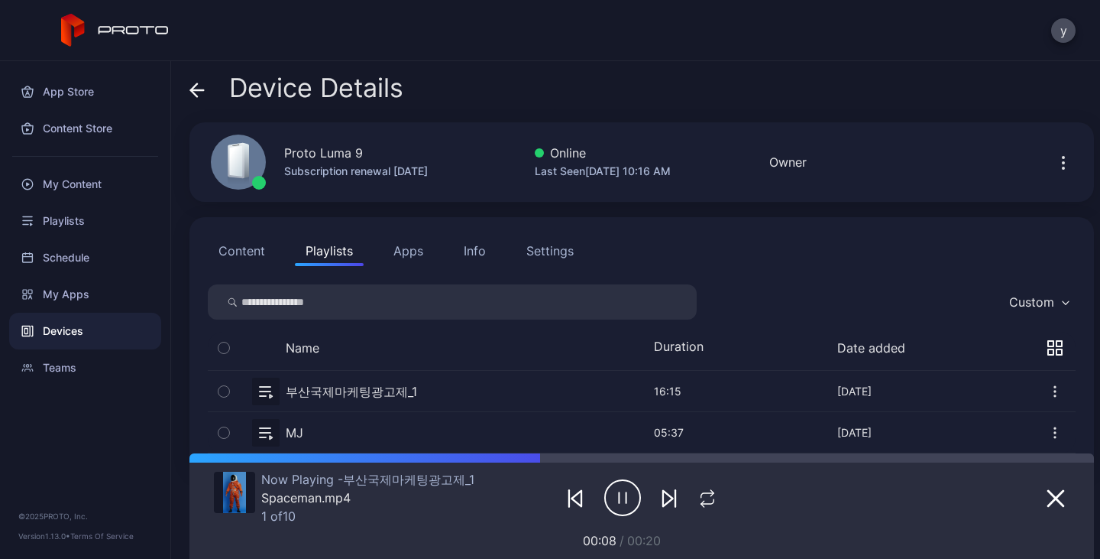
scroll to position [31, 0]
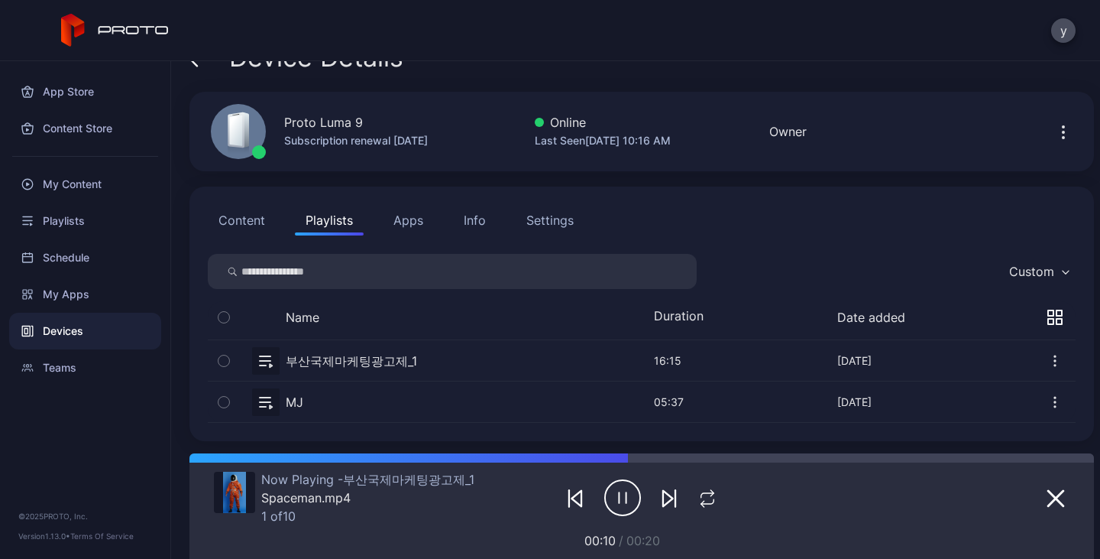
click at [881, 400] on icon "button" at bounding box center [1055, 401] width 15 height 15
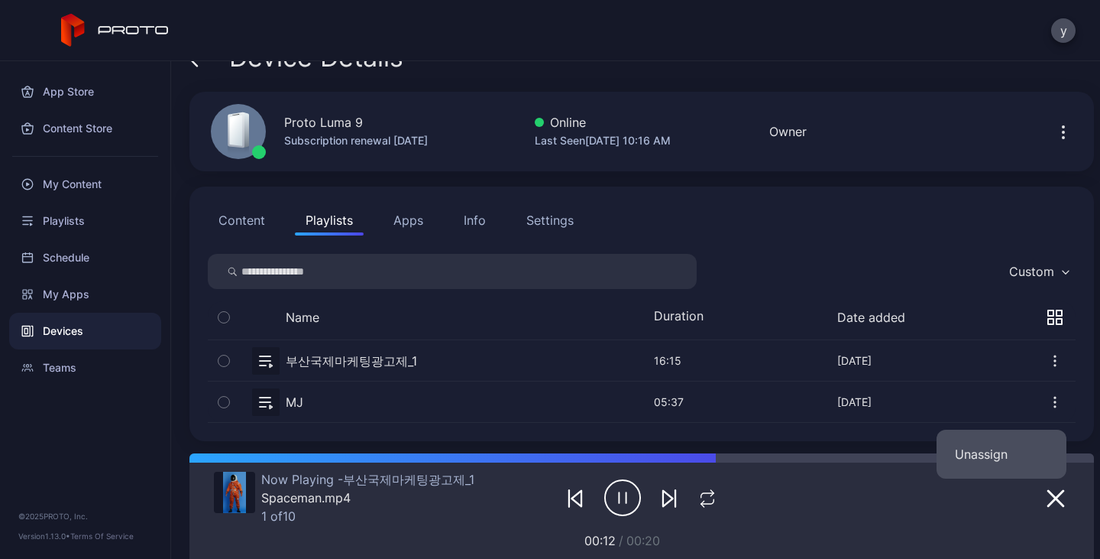
click at [881, 443] on button "Unassign" at bounding box center [1002, 453] width 130 height 49
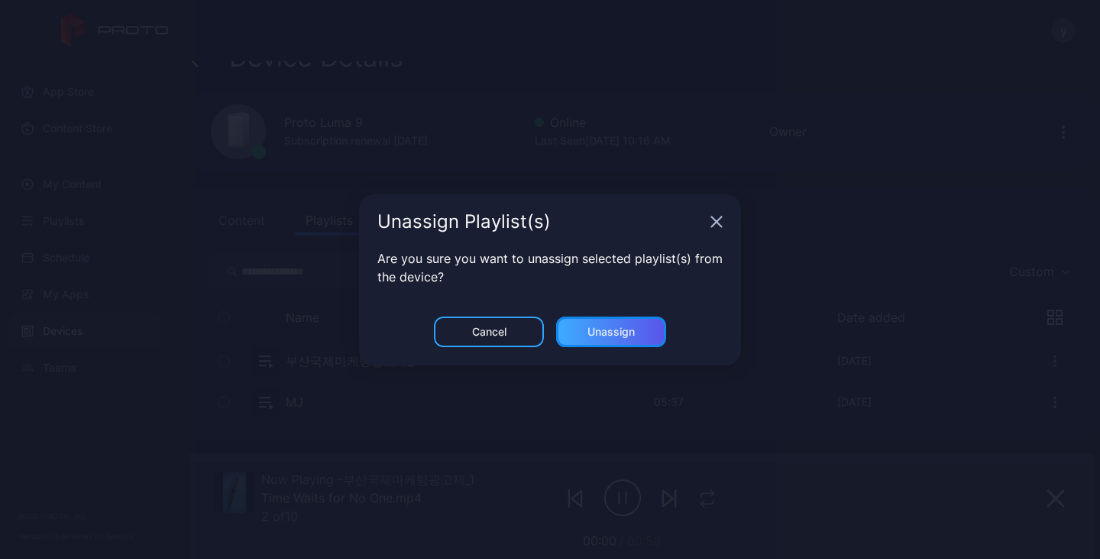
click at [601, 318] on div "Unassign" at bounding box center [611, 331] width 110 height 31
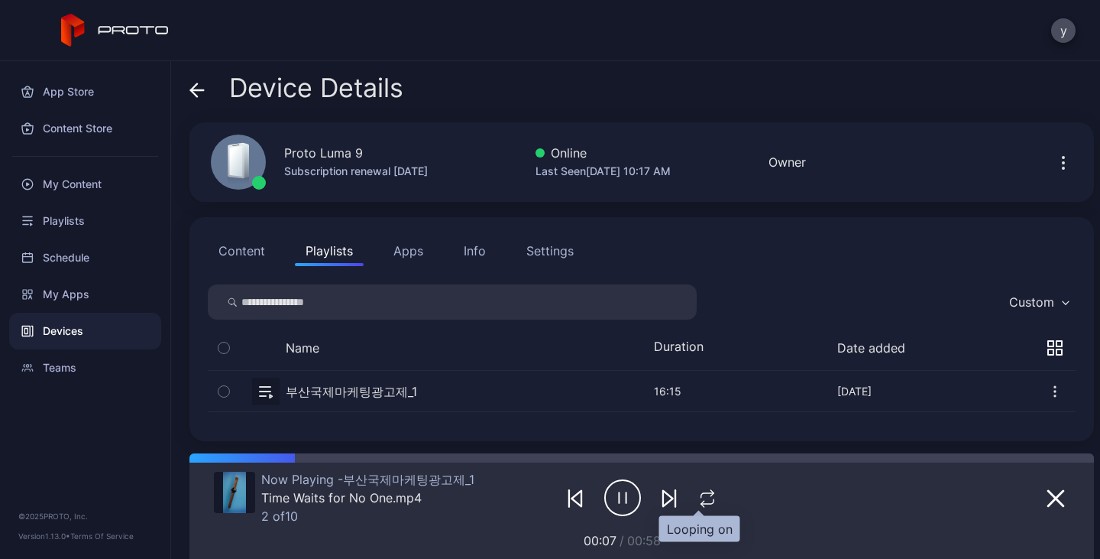
click at [698, 494] on icon "button" at bounding box center [708, 498] width 20 height 18
click at [698, 494] on icon "button" at bounding box center [707, 498] width 25 height 18
